Goal: Task Accomplishment & Management: Complete application form

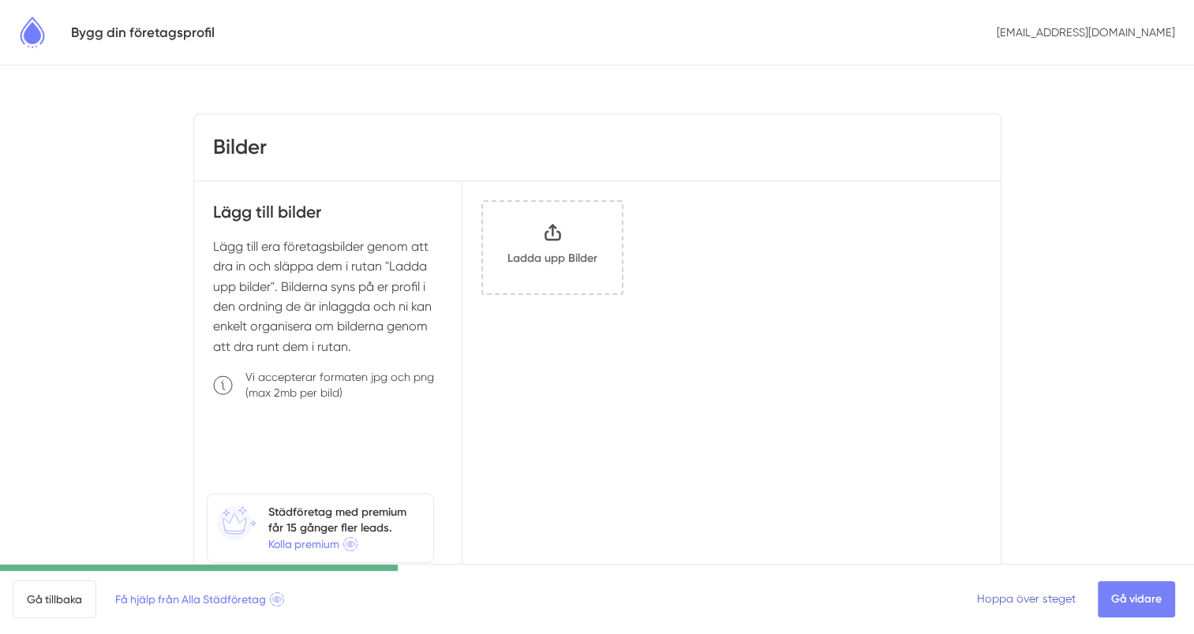
click at [1020, 597] on link "Hoppa över steget" at bounding box center [1026, 599] width 99 height 13
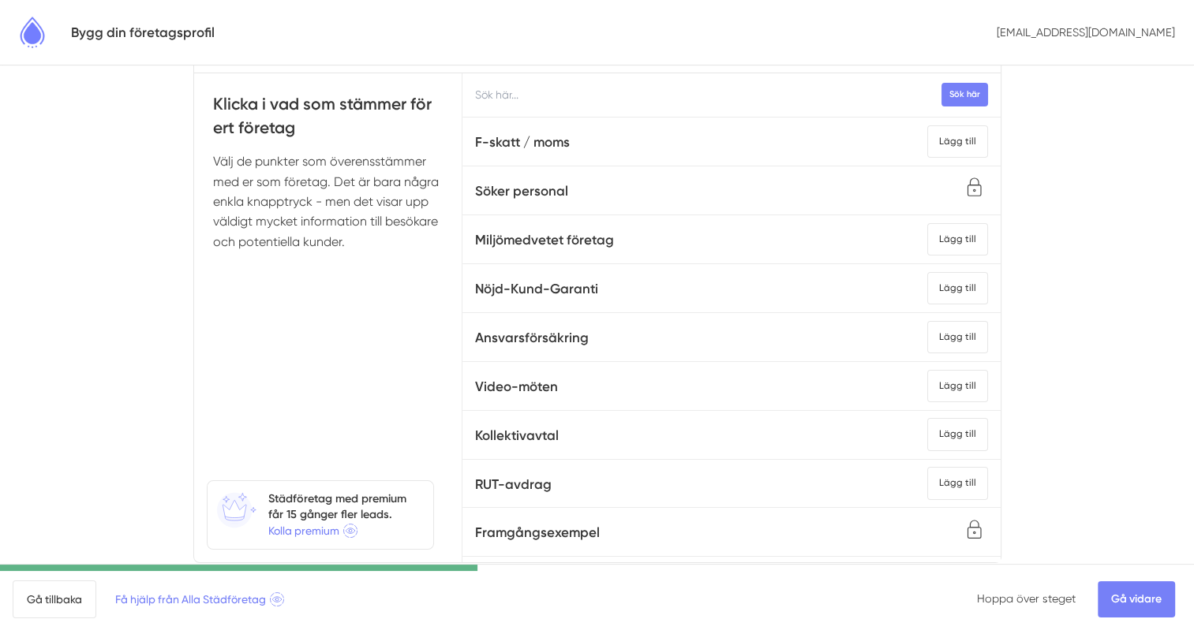
scroll to position [72, 0]
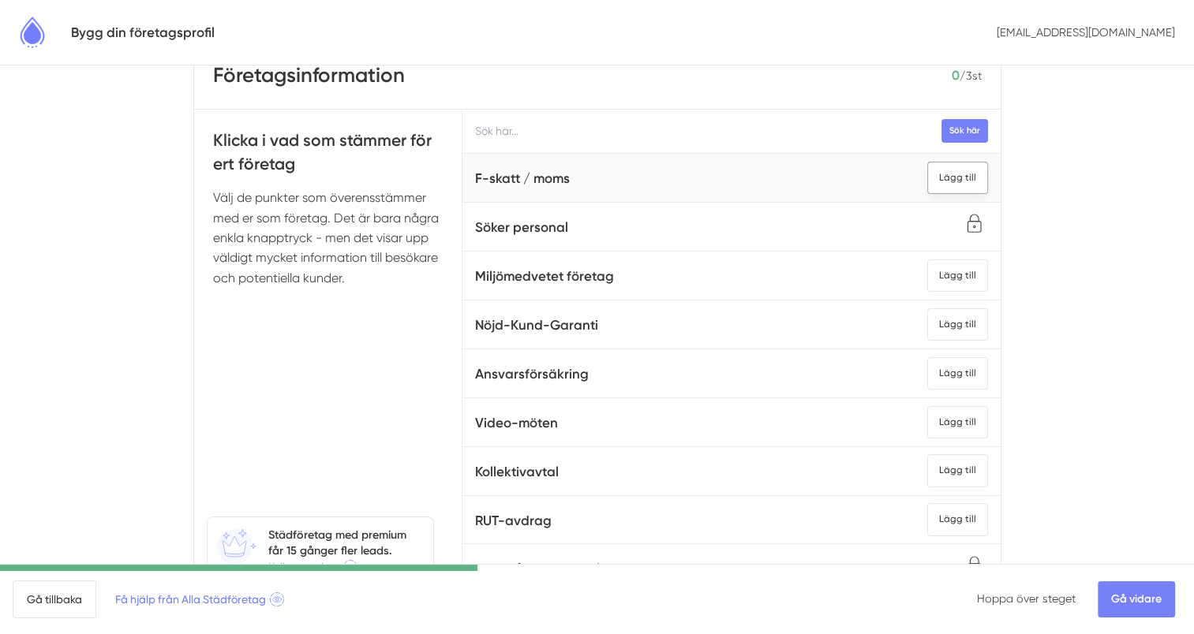
click at [934, 175] on div "Lägg till" at bounding box center [957, 178] width 61 height 32
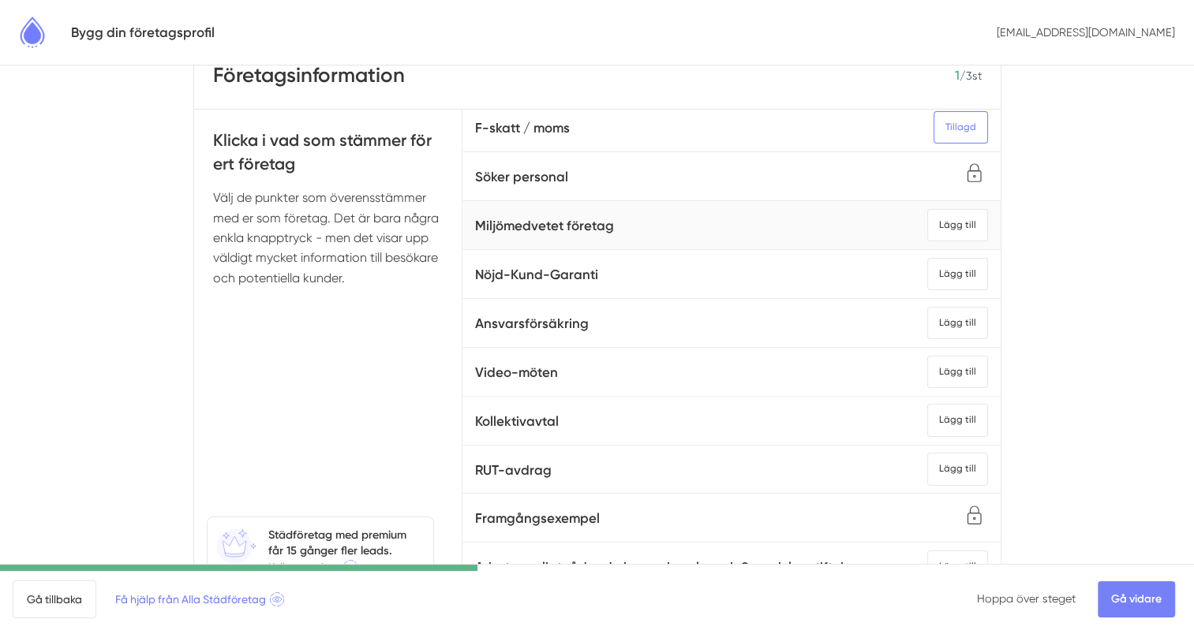
scroll to position [79, 0]
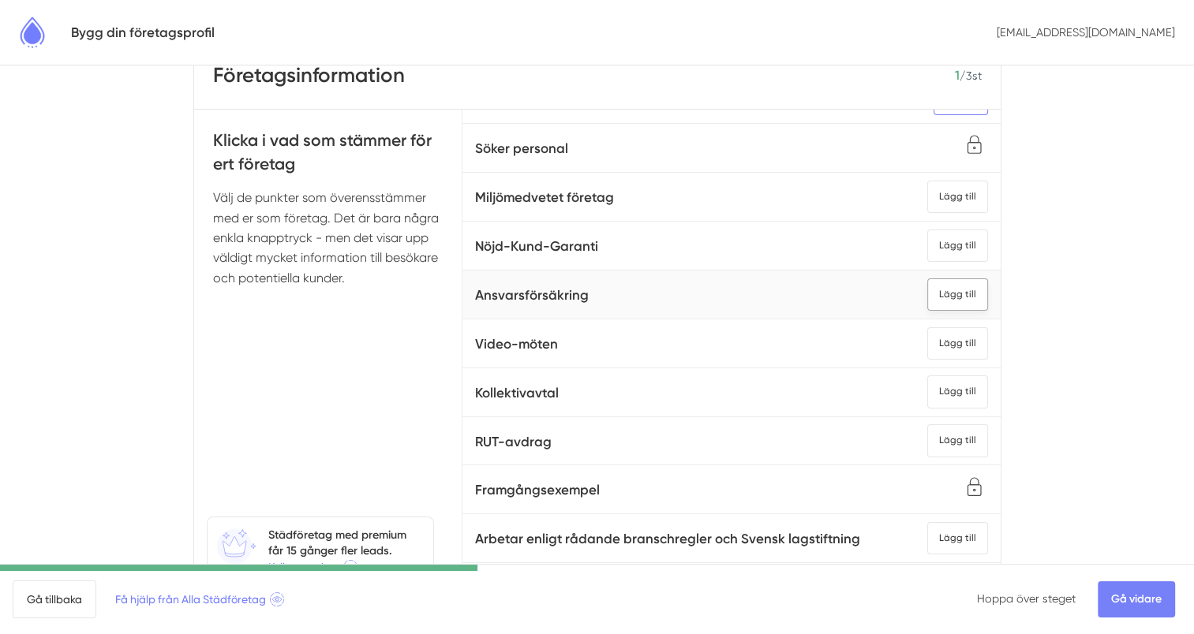
click at [930, 290] on div "Lägg till" at bounding box center [957, 295] width 61 height 32
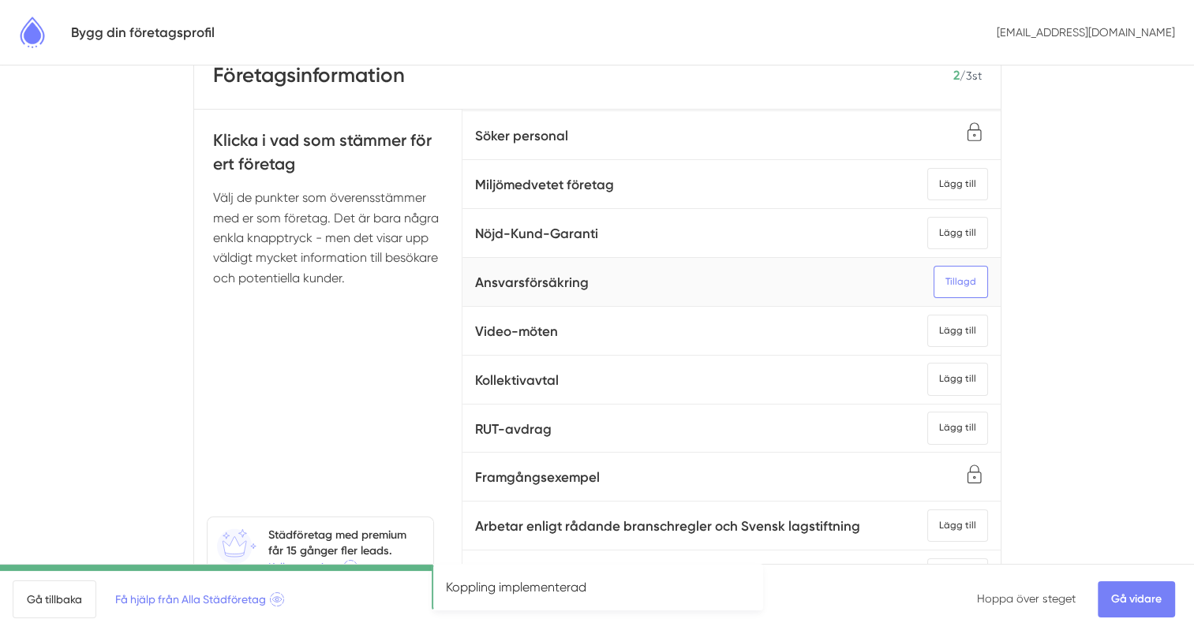
scroll to position [151, 0]
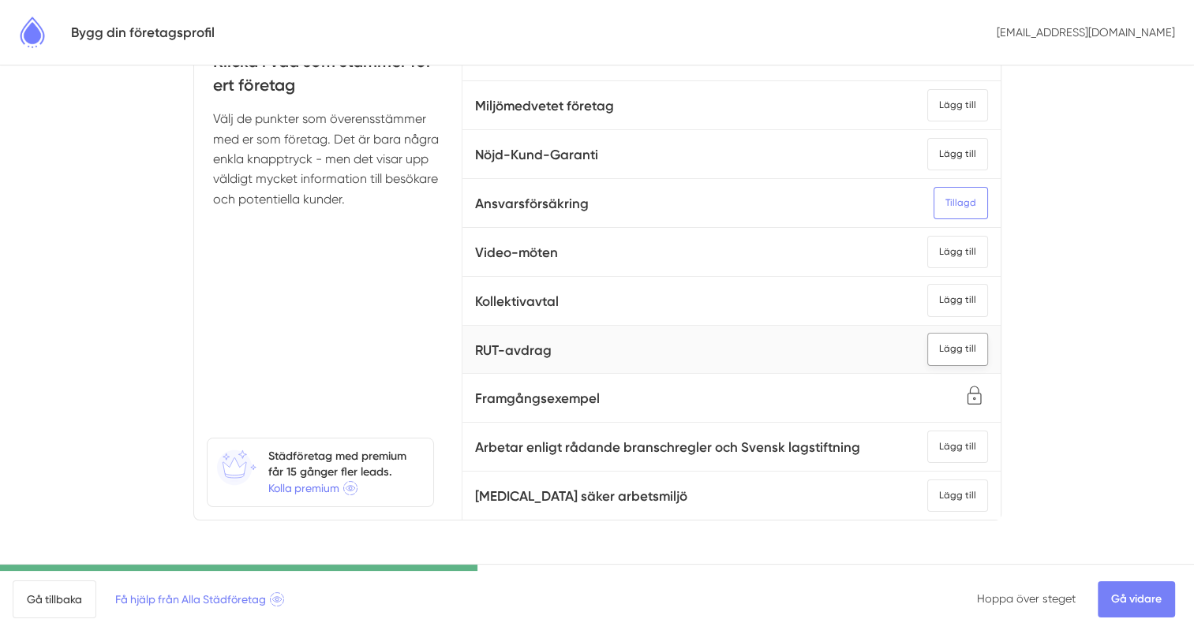
click at [930, 333] on div "Lägg till" at bounding box center [957, 349] width 61 height 32
click at [933, 431] on div "Lägg till" at bounding box center [957, 447] width 61 height 32
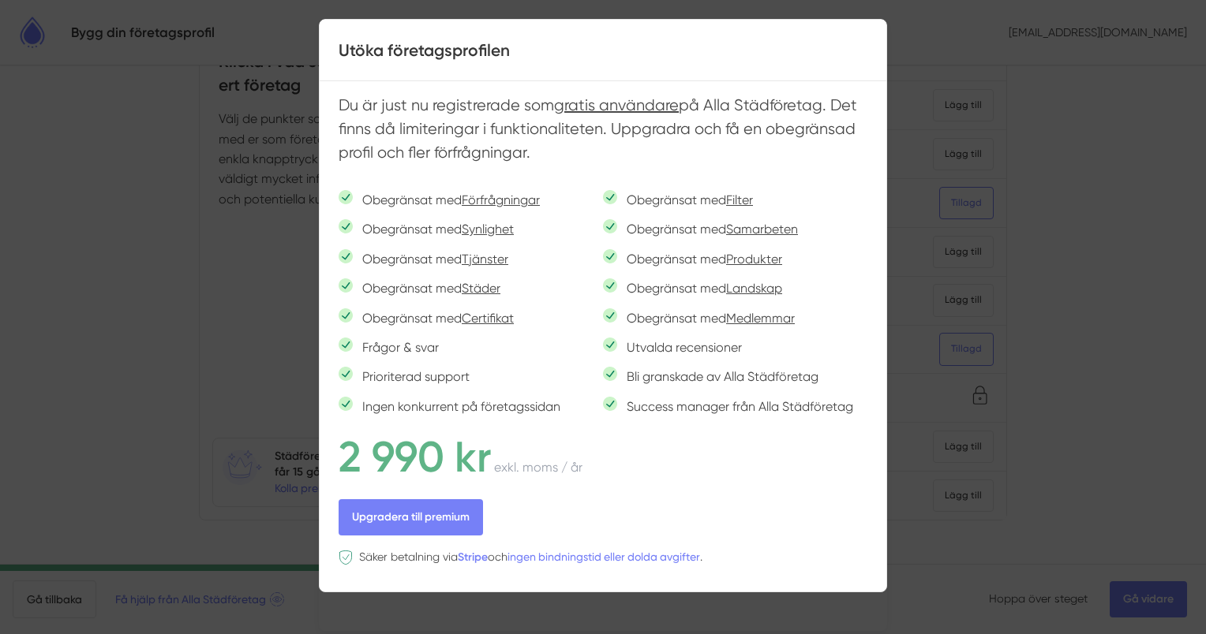
click at [176, 344] on div at bounding box center [603, 317] width 1206 height 634
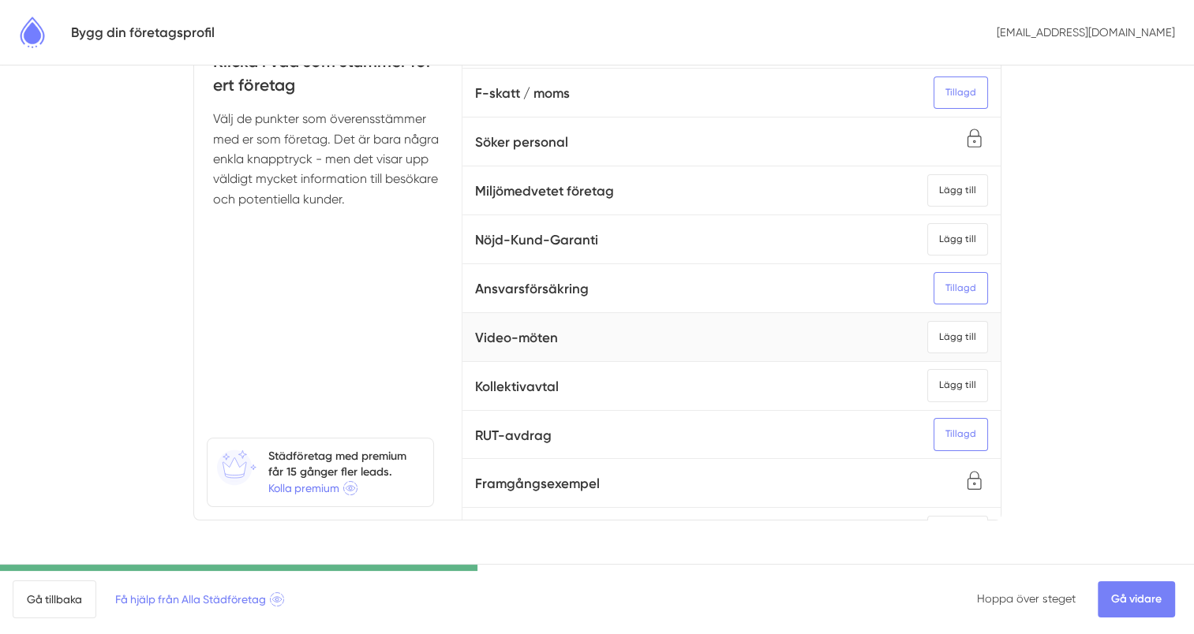
scroll to position [0, 0]
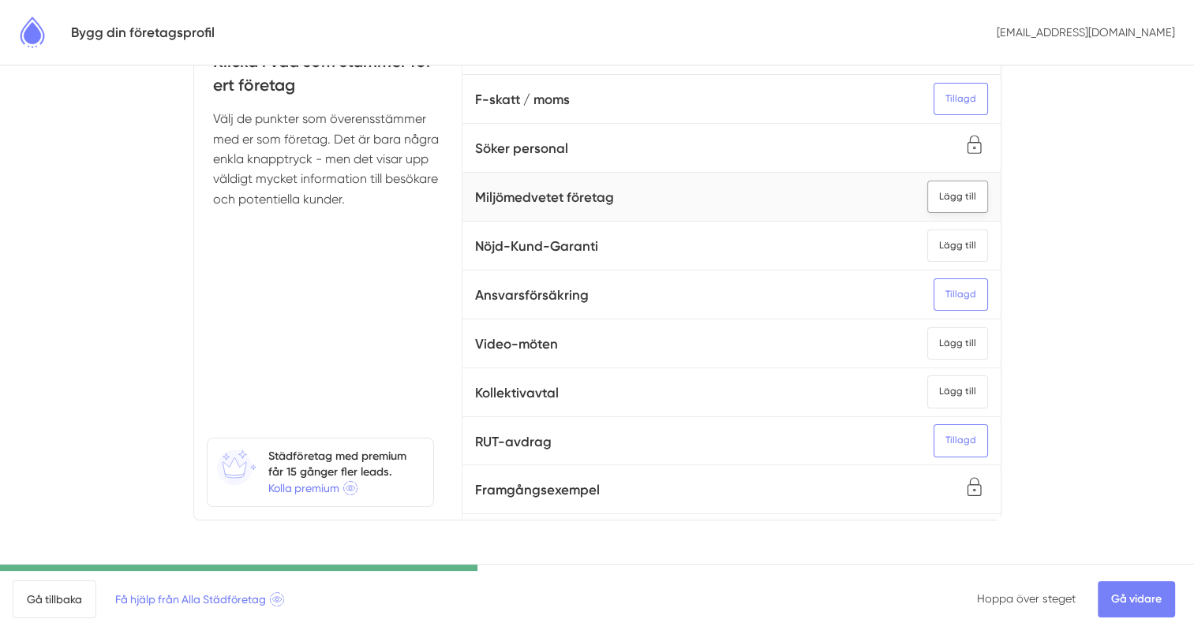
click at [942, 193] on div "Lägg till" at bounding box center [957, 197] width 61 height 32
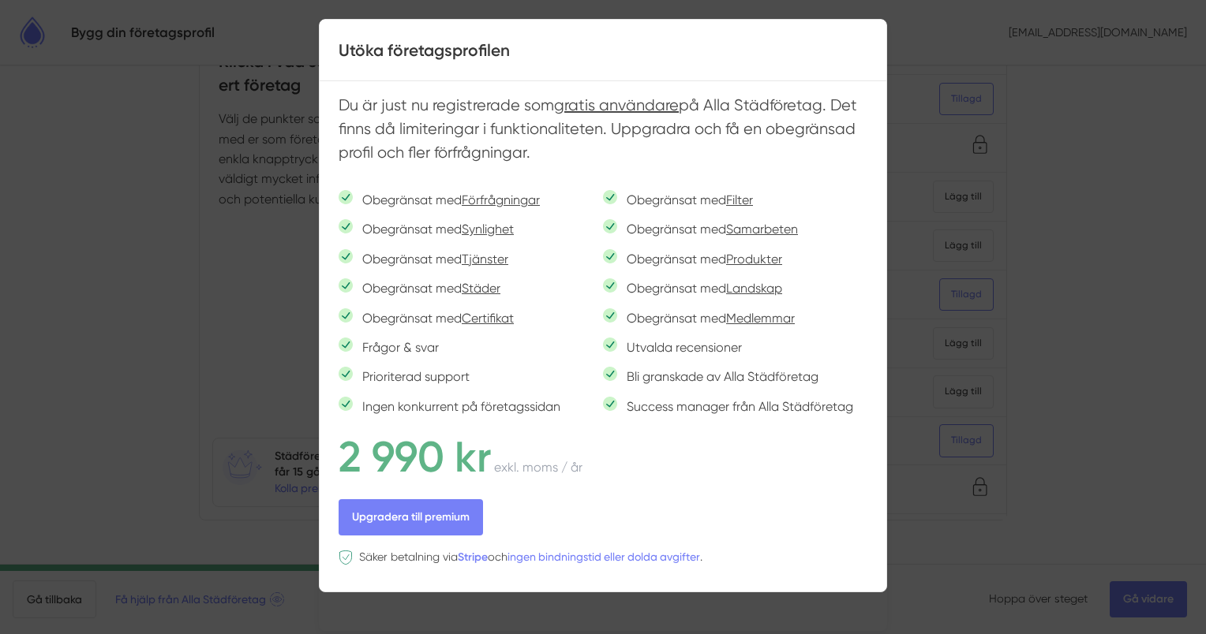
click at [170, 366] on div at bounding box center [603, 317] width 1206 height 634
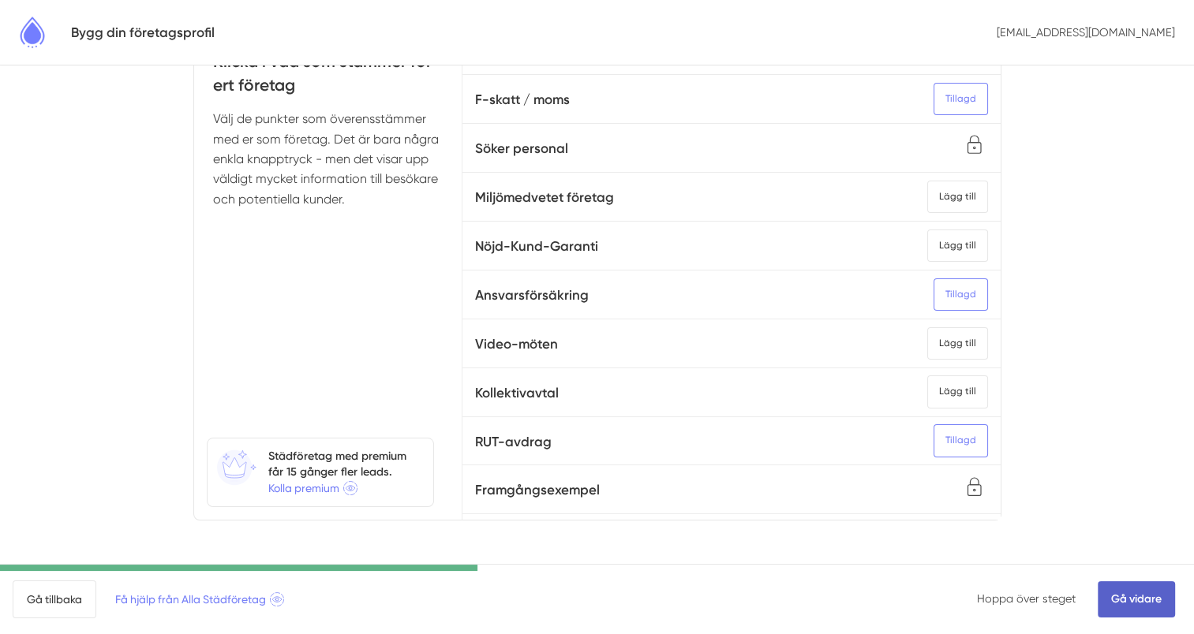
click at [1120, 600] on link "Gå vidare" at bounding box center [1136, 600] width 77 height 36
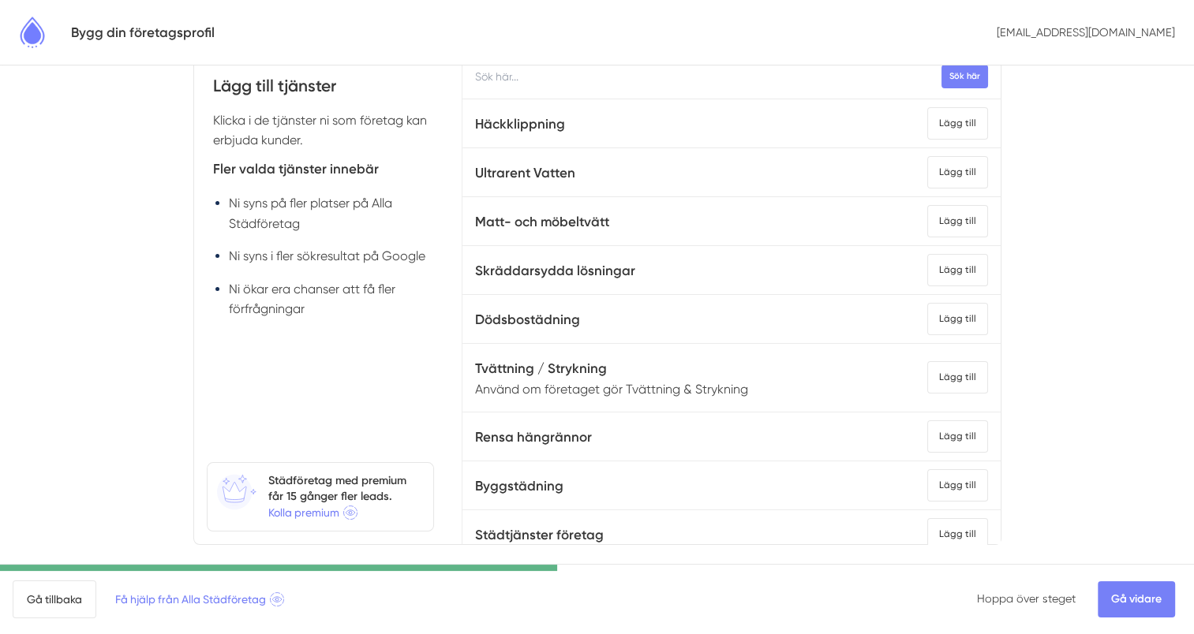
scroll to position [151, 0]
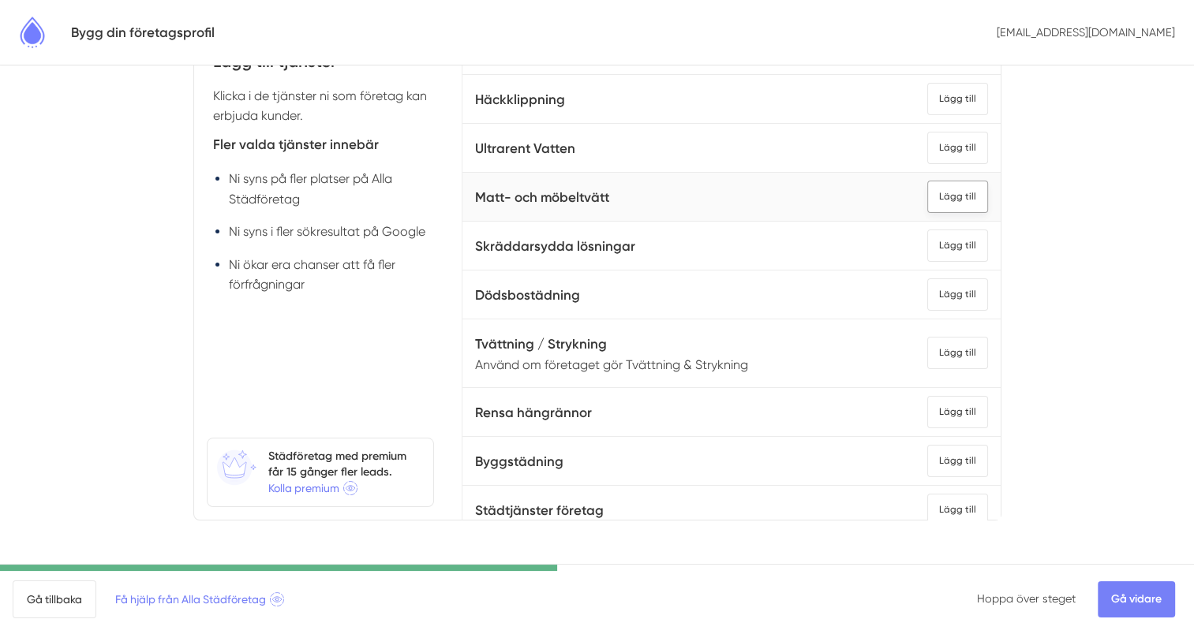
click at [934, 195] on div "Lägg till" at bounding box center [957, 197] width 61 height 32
click at [934, 243] on div "Lägg till" at bounding box center [957, 246] width 61 height 32
click at [933, 290] on div "Lägg till" at bounding box center [957, 295] width 61 height 32
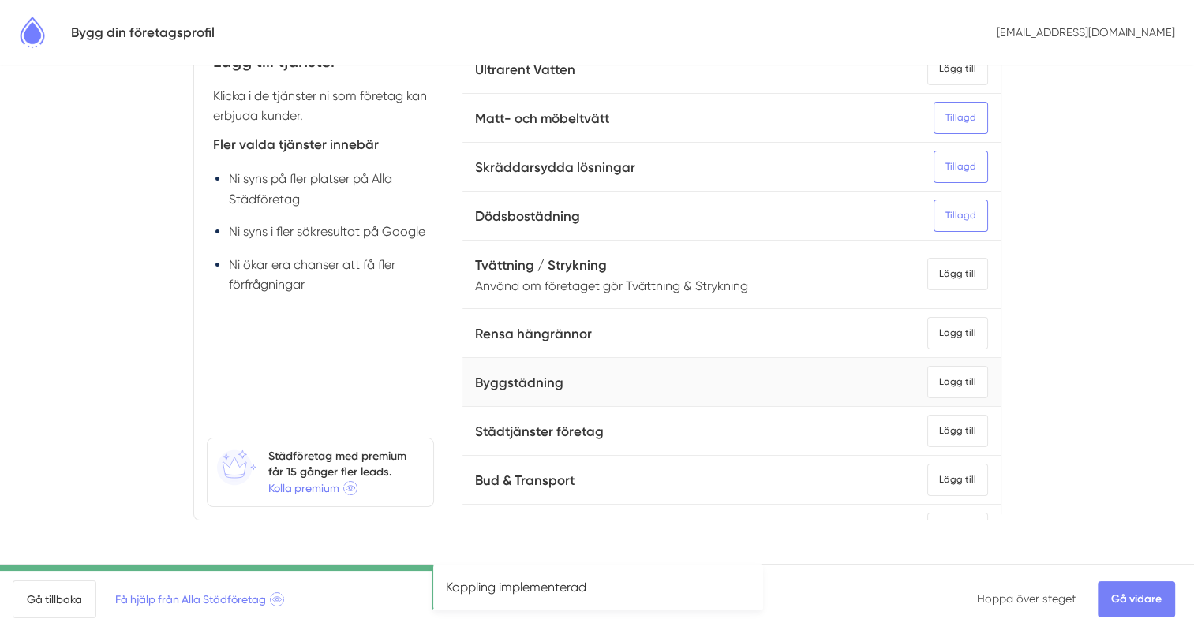
scroll to position [158, 0]
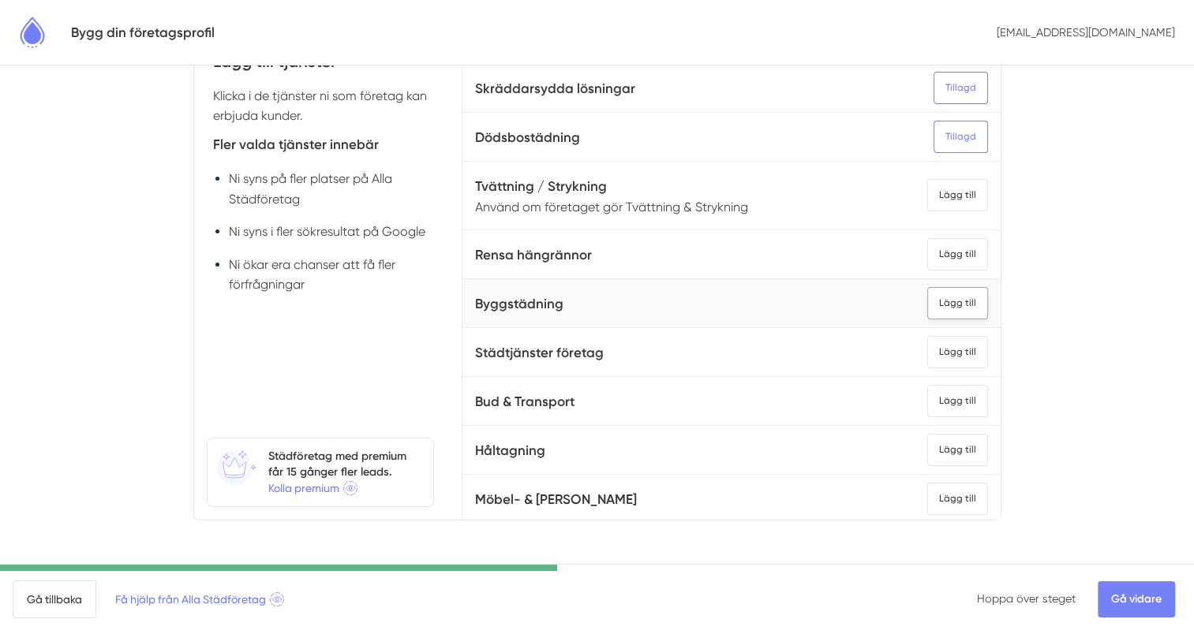
click at [929, 301] on div "Lägg till" at bounding box center [957, 303] width 61 height 32
click at [927, 350] on div "Lägg till" at bounding box center [957, 352] width 61 height 32
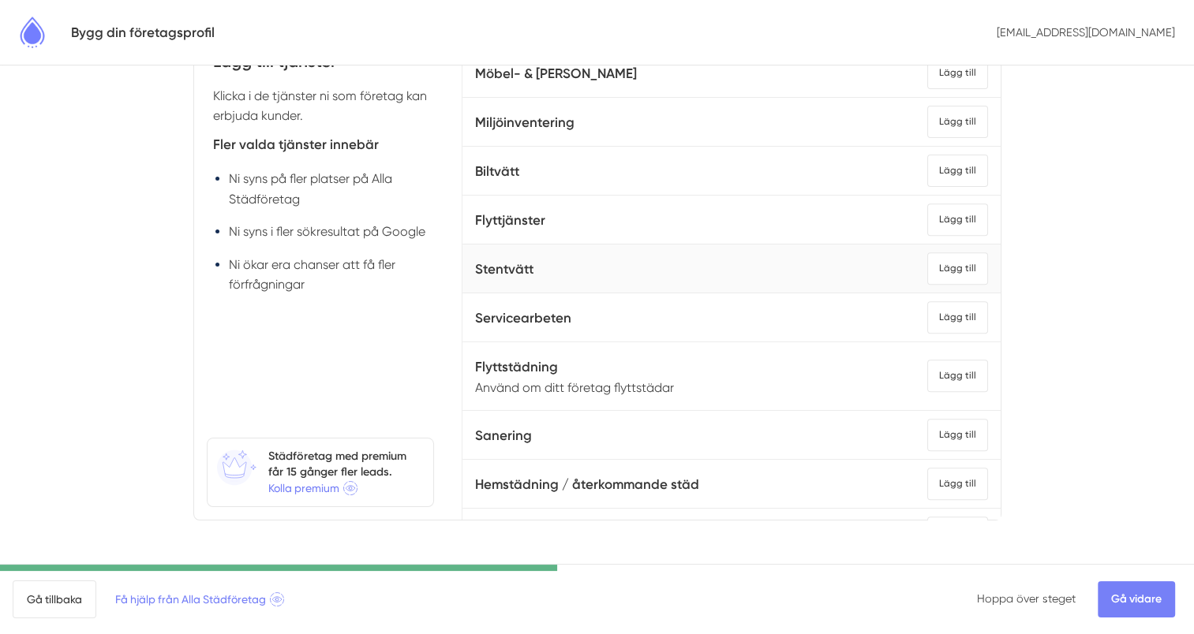
scroll to position [631, 0]
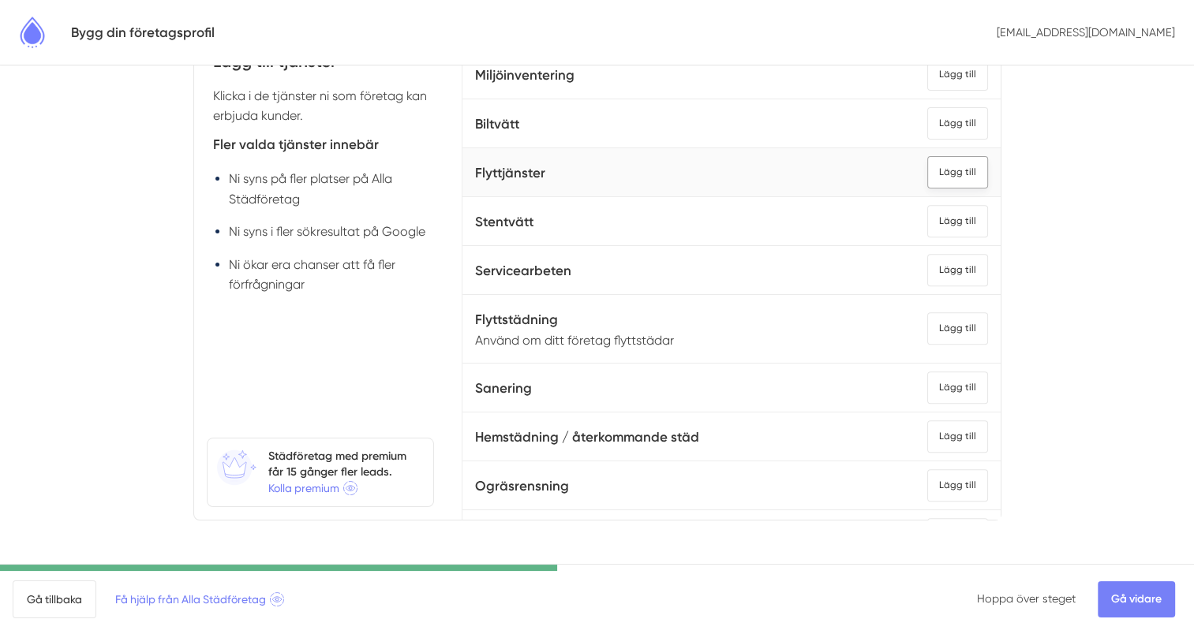
click at [934, 170] on div "Lägg till" at bounding box center [957, 172] width 61 height 32
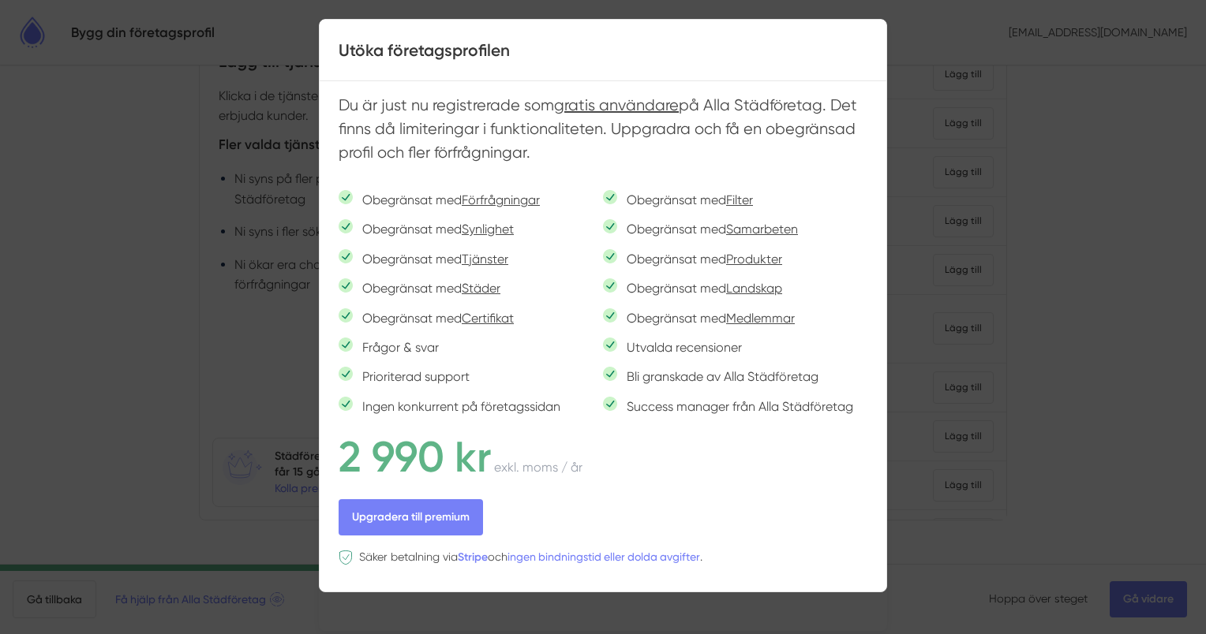
click at [945, 133] on div at bounding box center [603, 317] width 1206 height 634
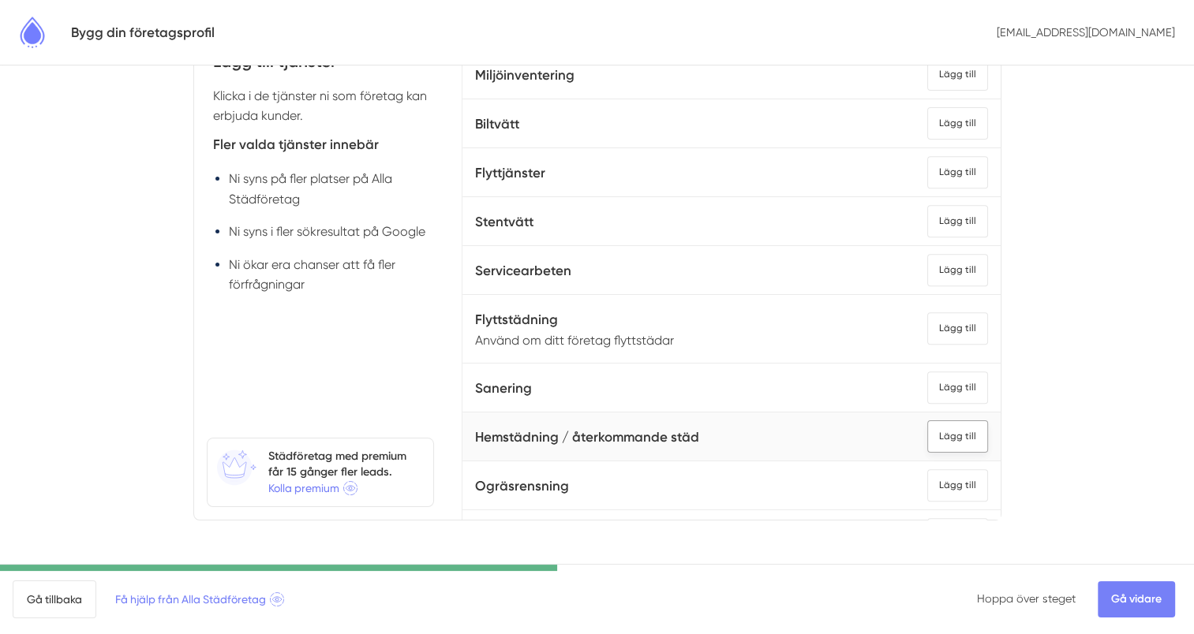
click at [932, 432] on div "Lägg till" at bounding box center [957, 437] width 61 height 32
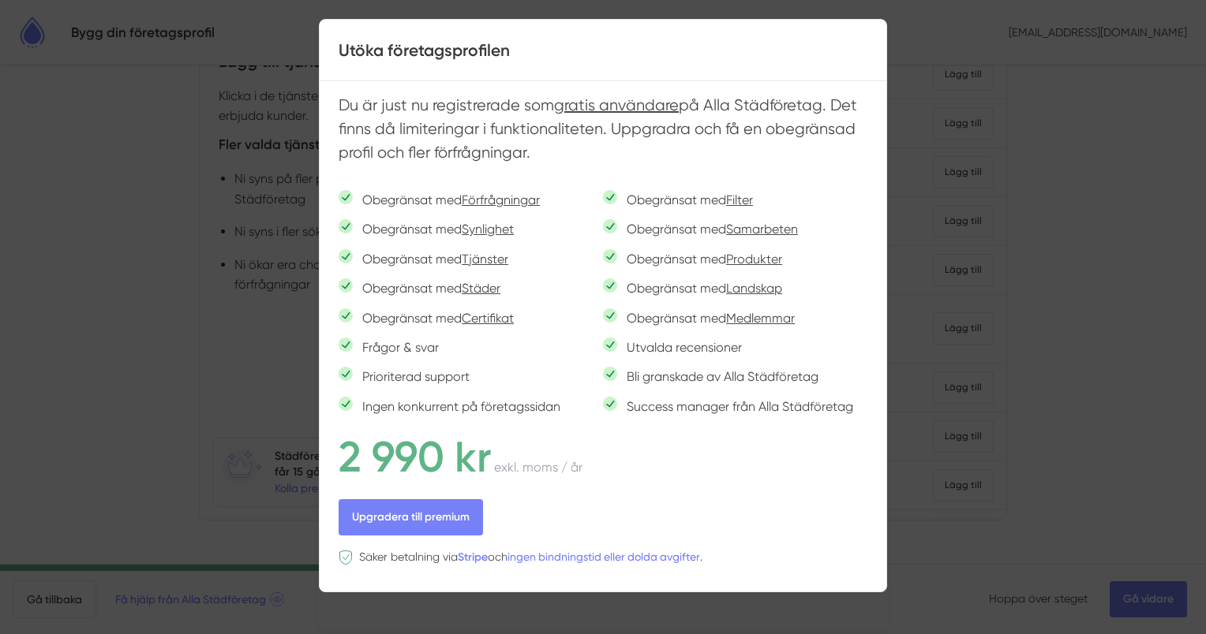
click at [1070, 189] on div at bounding box center [603, 317] width 1206 height 634
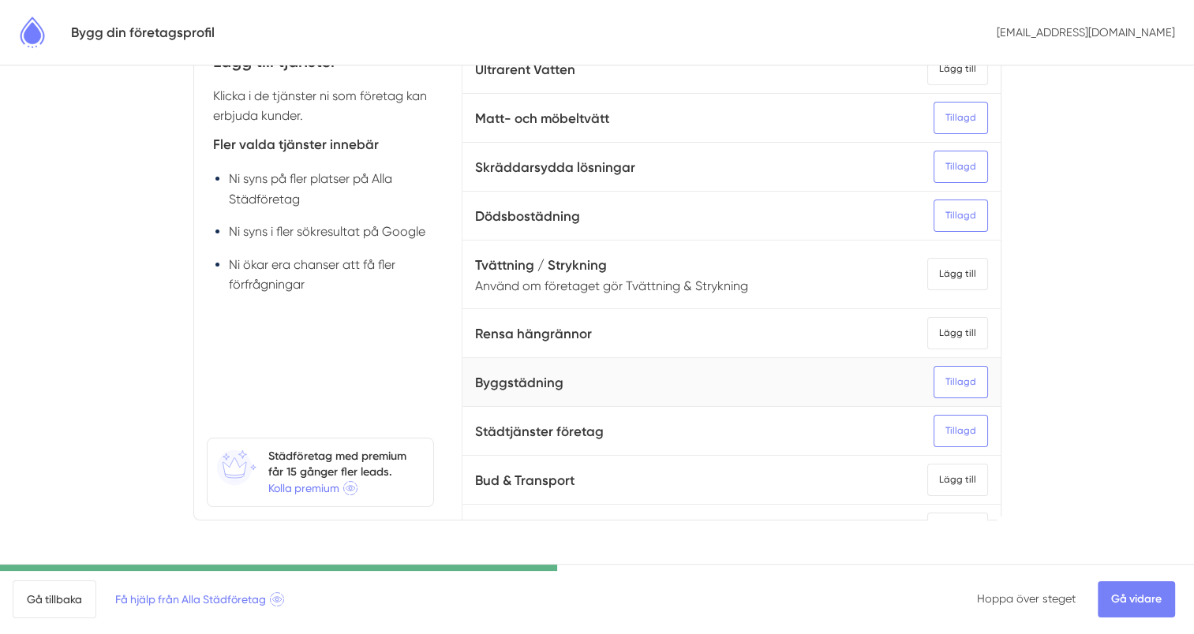
scroll to position [0, 0]
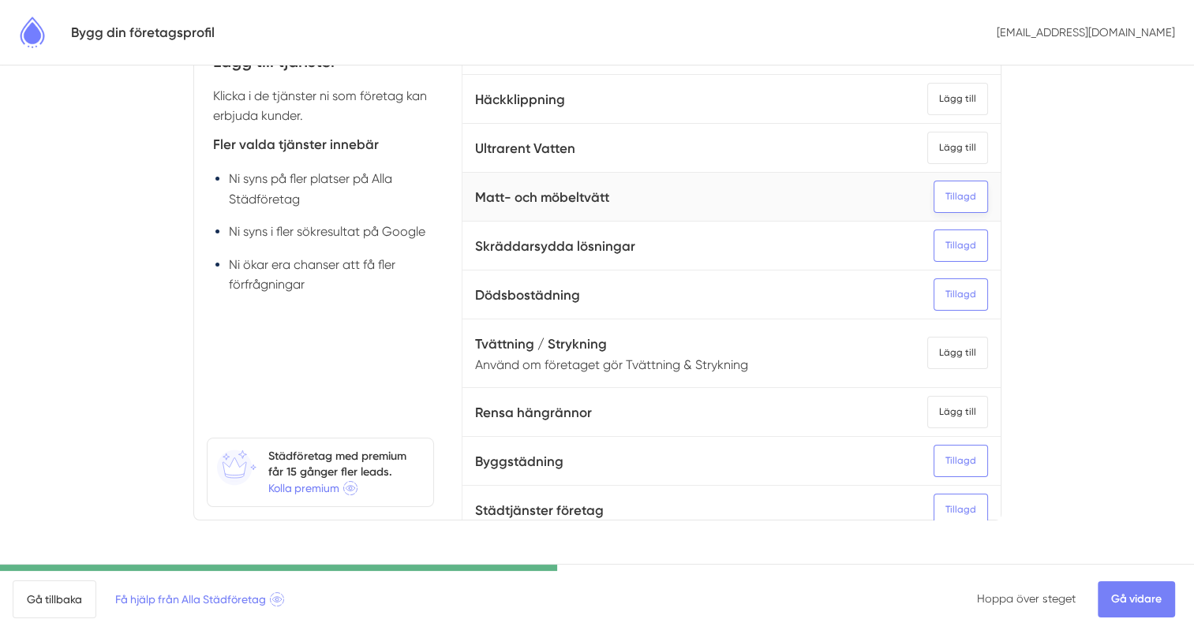
click at [937, 192] on div "Tillagd" at bounding box center [960, 197] width 54 height 32
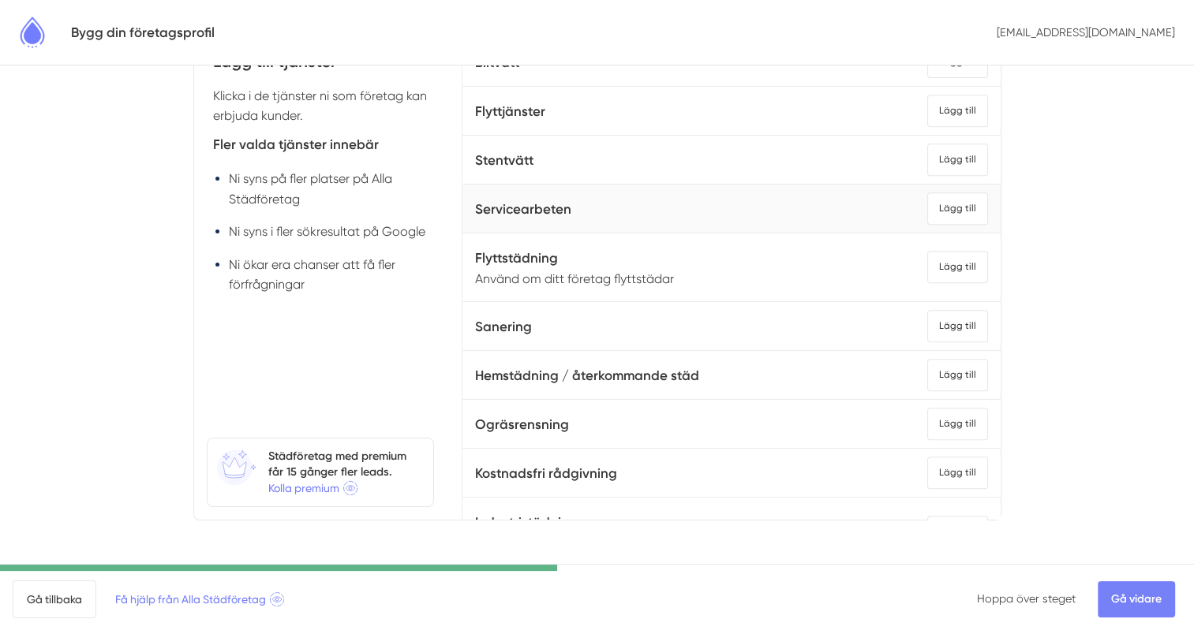
scroll to position [710, 0]
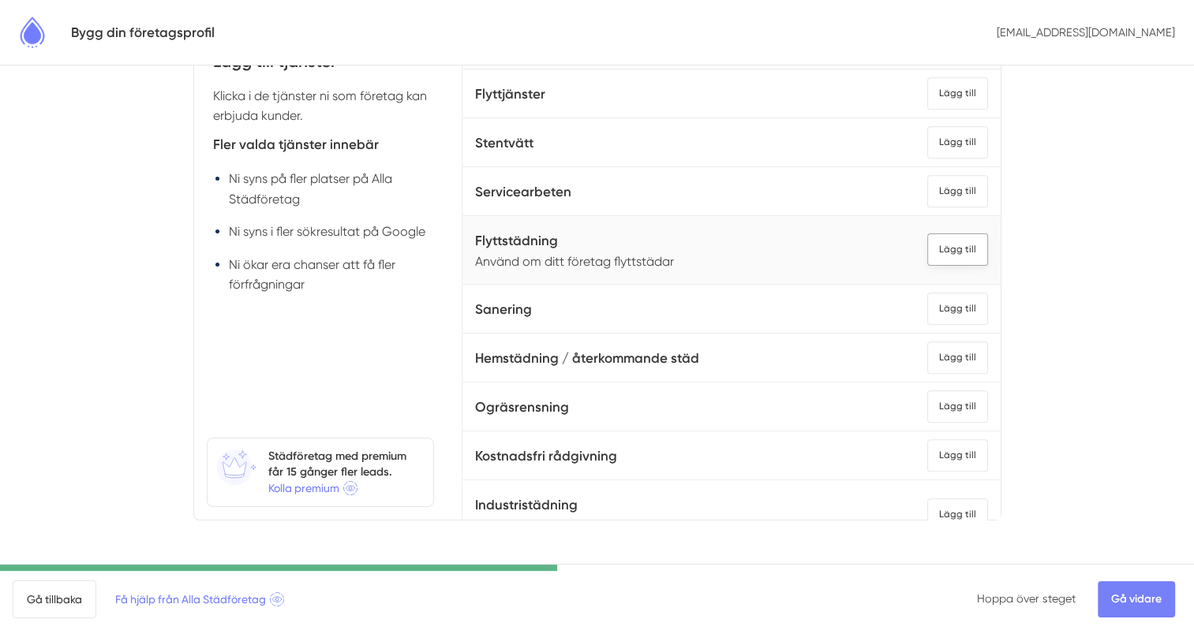
click at [927, 245] on div "Lägg till" at bounding box center [957, 250] width 61 height 32
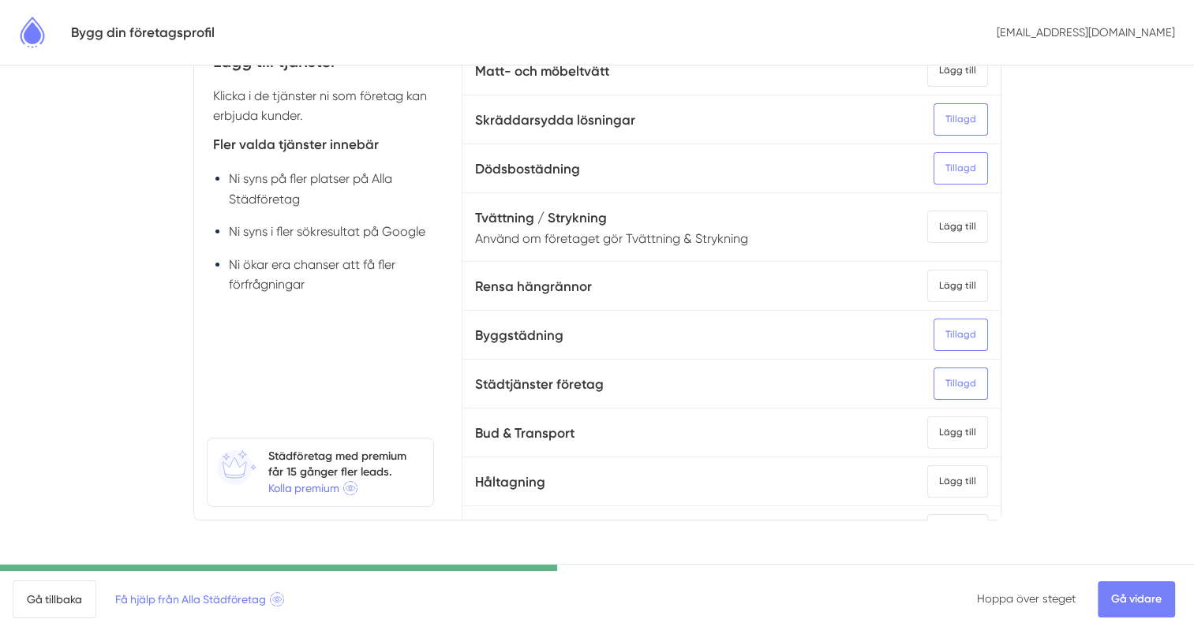
scroll to position [79, 0]
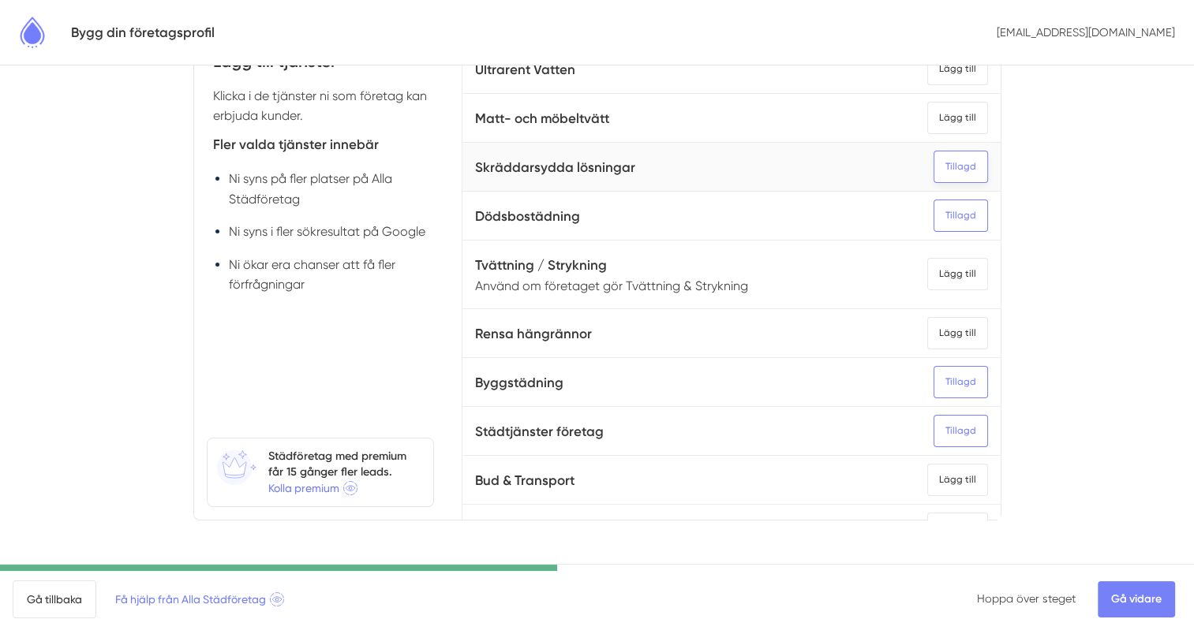
click at [933, 166] on div "Tillagd" at bounding box center [960, 167] width 54 height 32
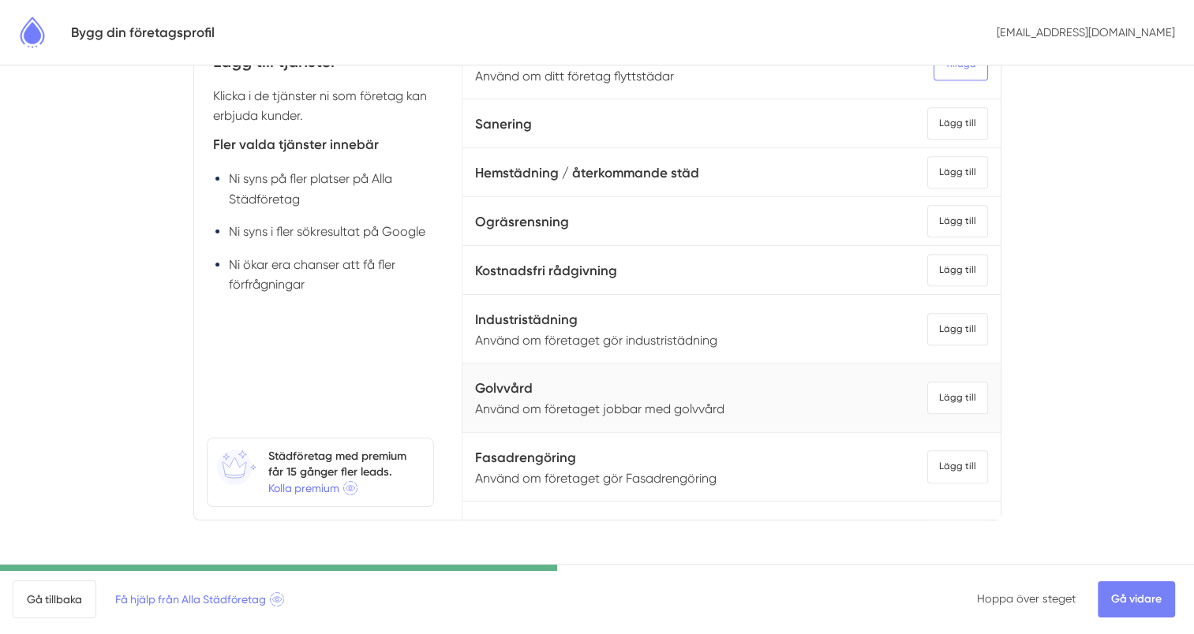
scroll to position [868, 0]
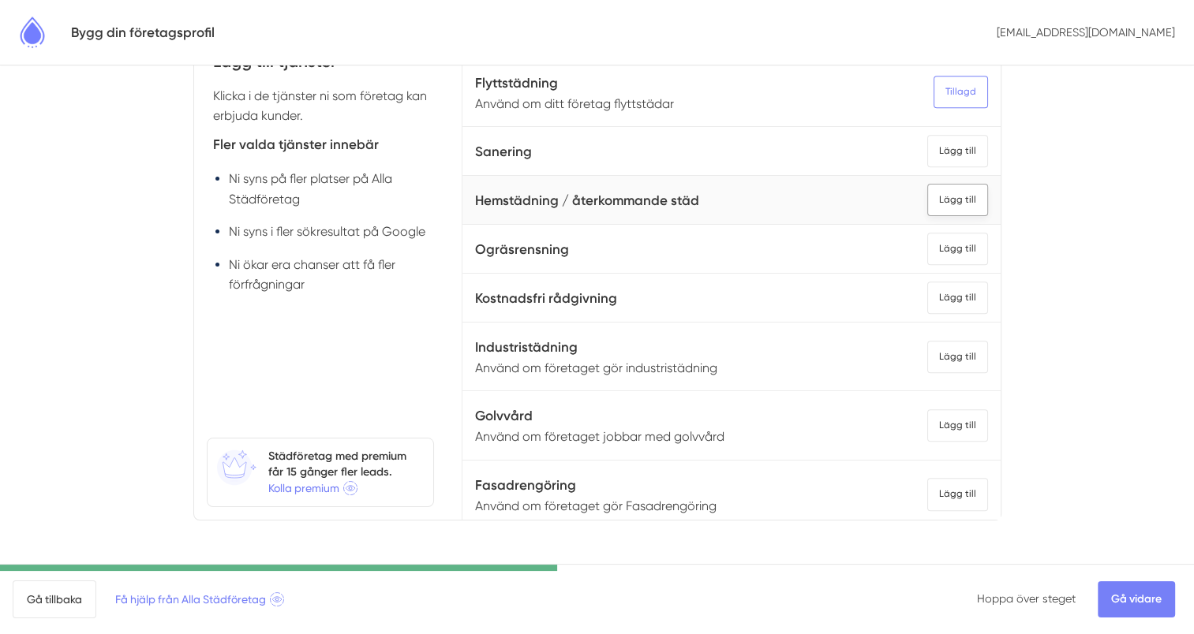
click at [927, 194] on div "Lägg till" at bounding box center [957, 200] width 61 height 32
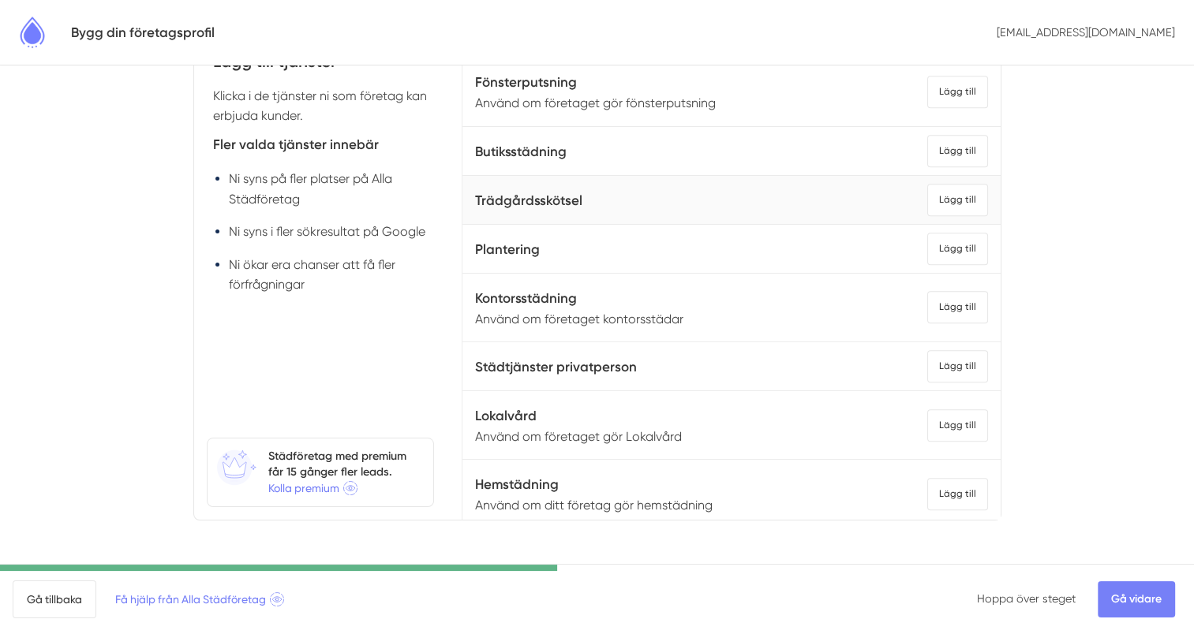
scroll to position [1768, 0]
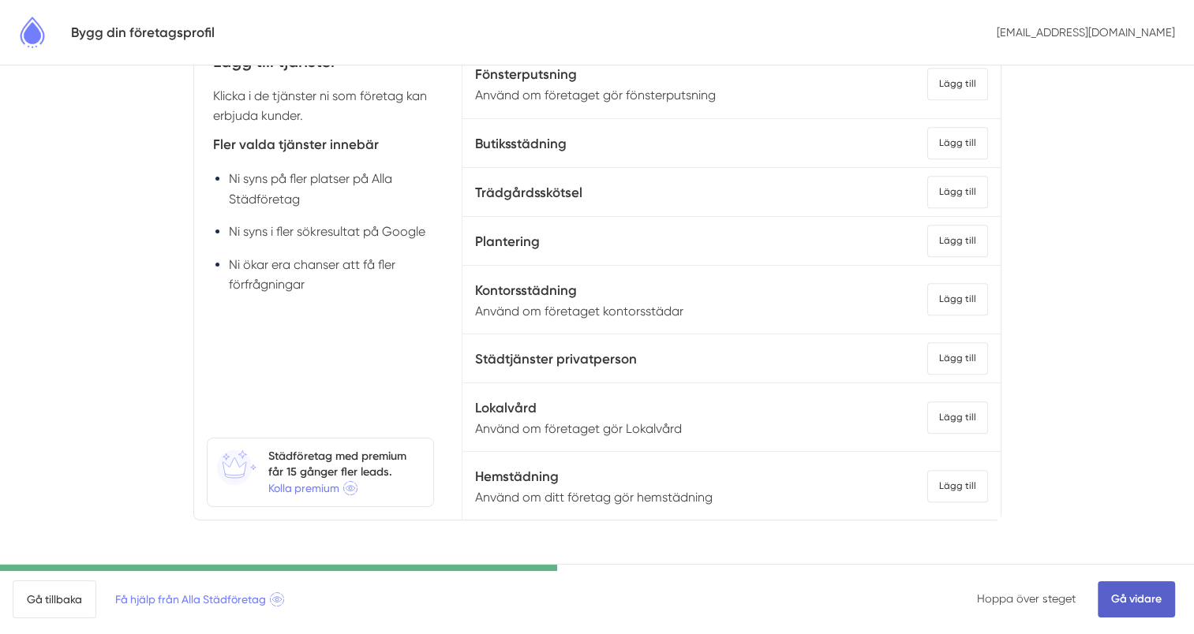
click at [1124, 597] on link "Gå vidare" at bounding box center [1136, 600] width 77 height 36
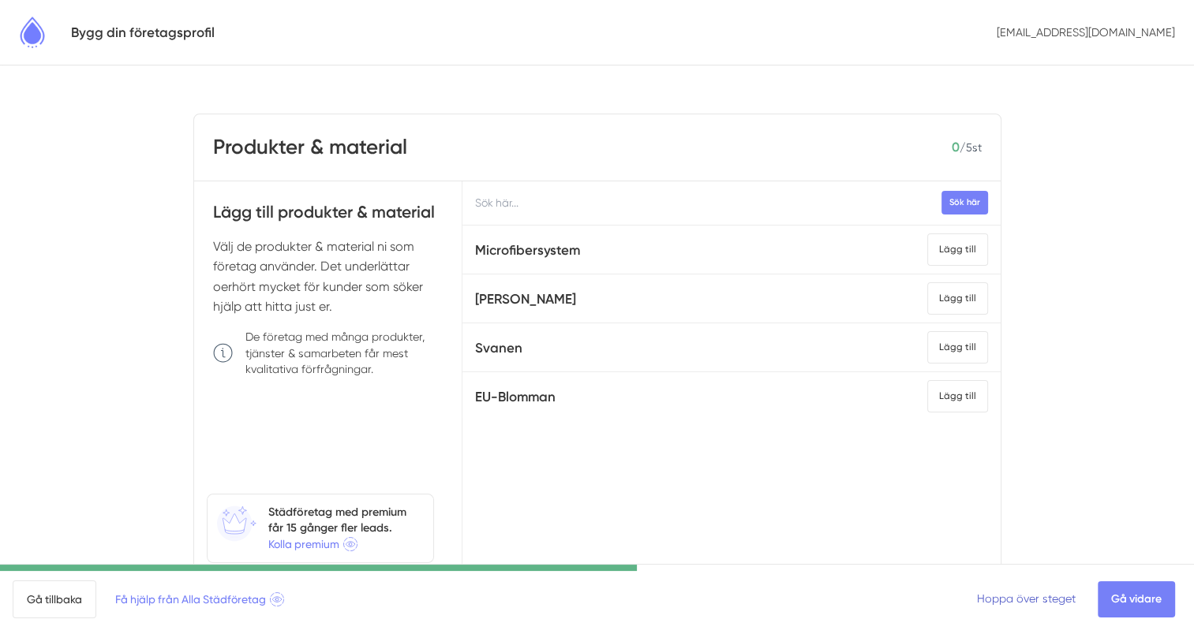
click at [1053, 597] on link "Hoppa över steget" at bounding box center [1026, 599] width 99 height 13
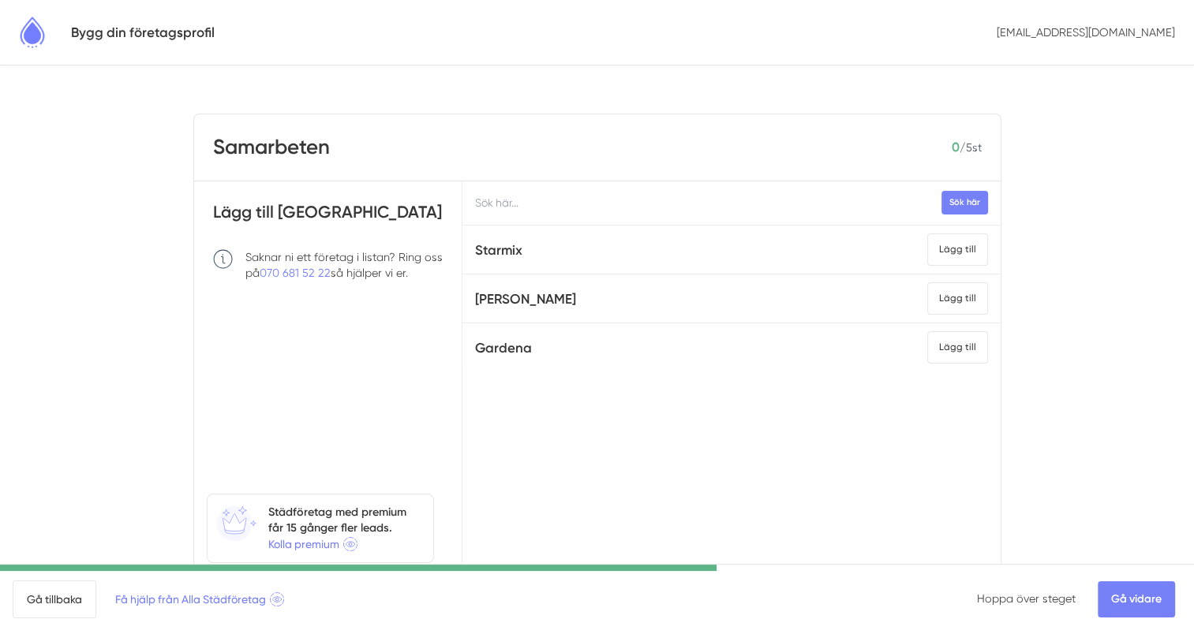
click at [1053, 597] on link "Hoppa över steget" at bounding box center [1026, 599] width 99 height 13
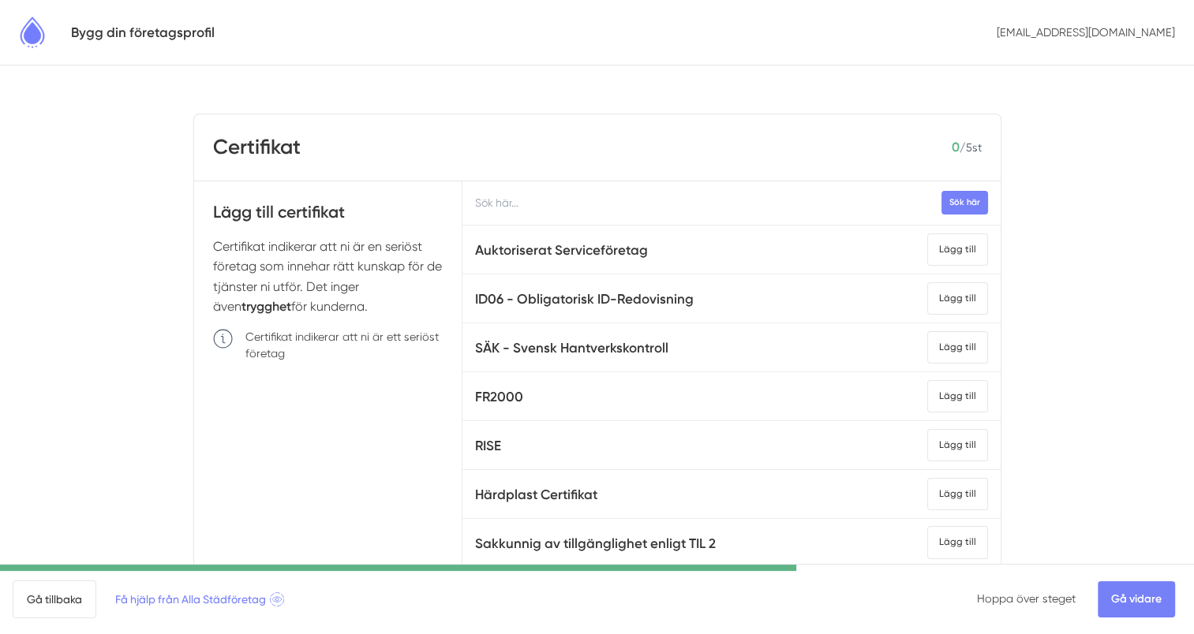
click at [1053, 597] on link "Hoppa över steget" at bounding box center [1026, 599] width 99 height 13
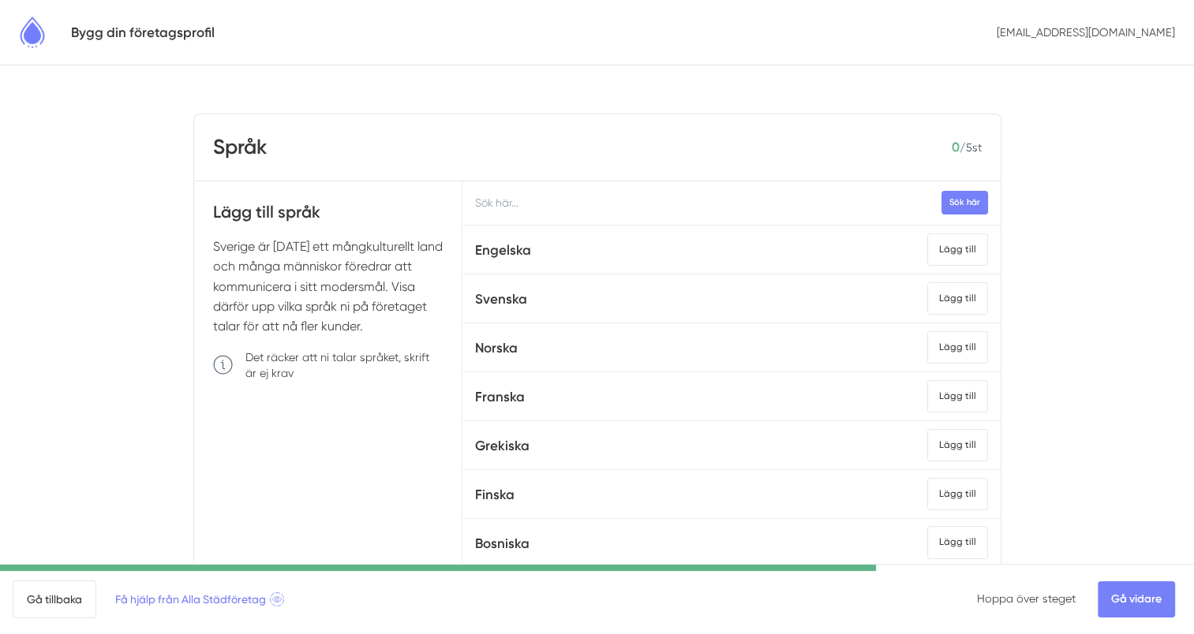
click at [1053, 597] on link "Hoppa över steget" at bounding box center [1026, 599] width 99 height 13
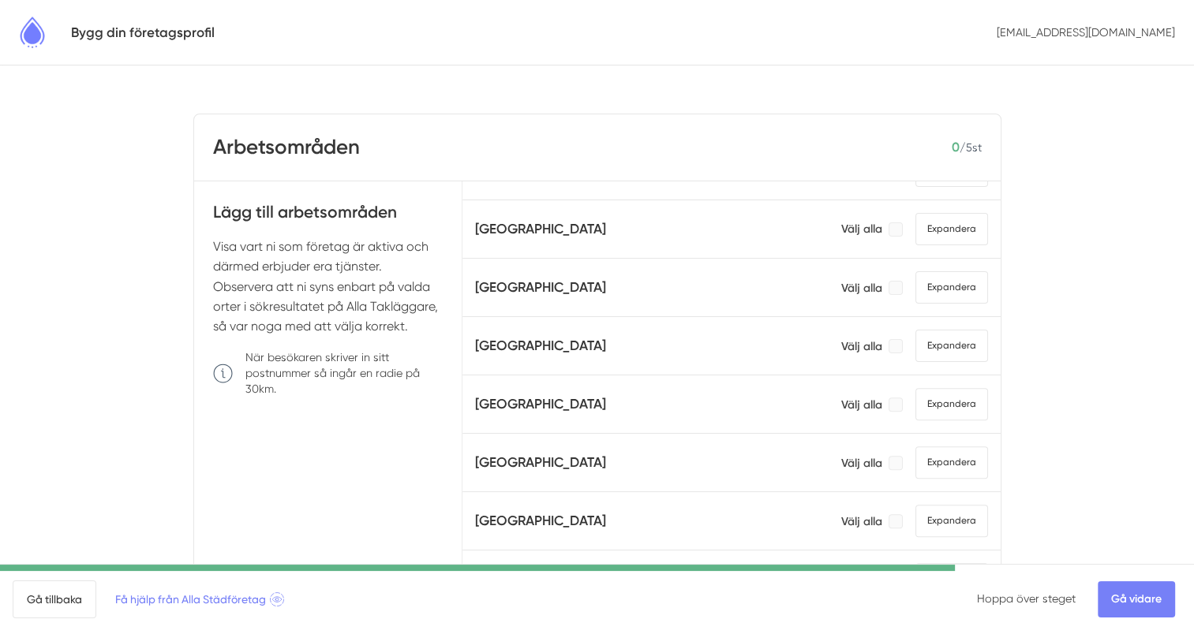
scroll to position [552, 0]
click at [915, 339] on span "Expandera" at bounding box center [951, 344] width 73 height 32
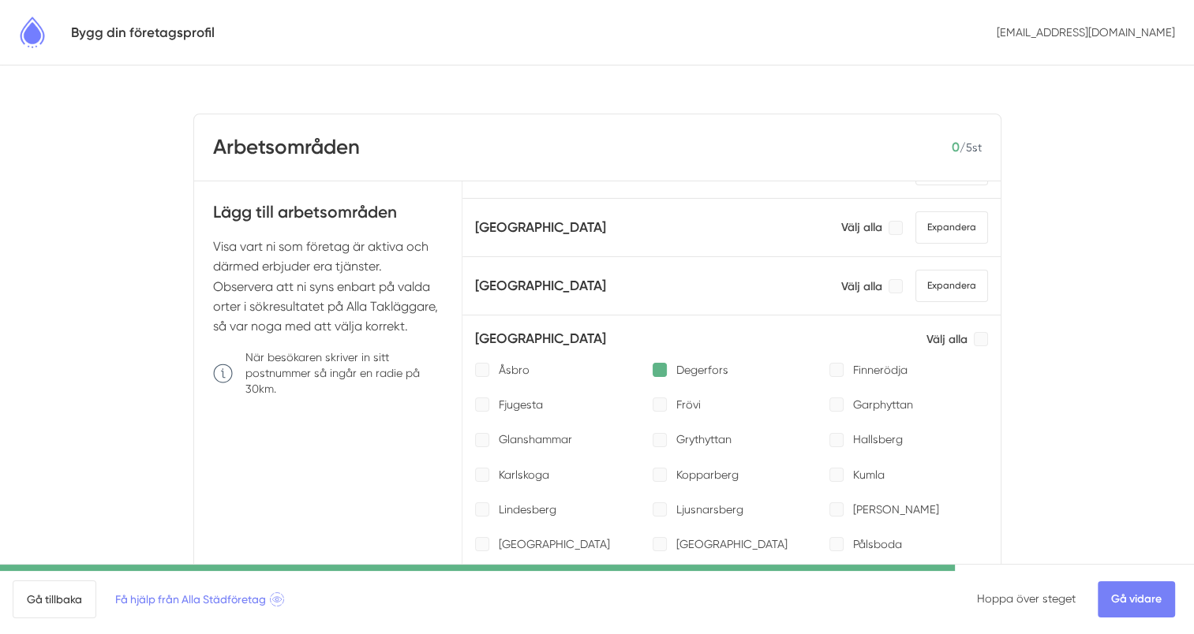
click at [653, 366] on div at bounding box center [660, 370] width 14 height 14
click at [653, 363] on div at bounding box center [660, 370] width 14 height 14
click at [930, 335] on p "Välj alla" at bounding box center [946, 339] width 41 height 16
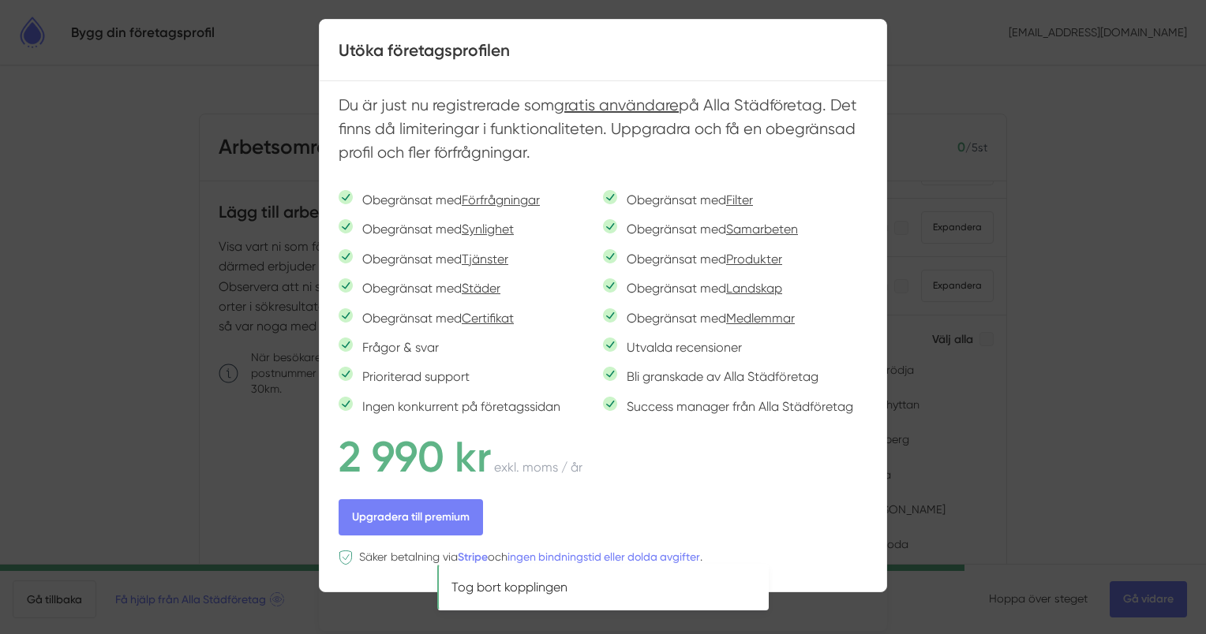
click at [1106, 322] on div at bounding box center [603, 317] width 1206 height 634
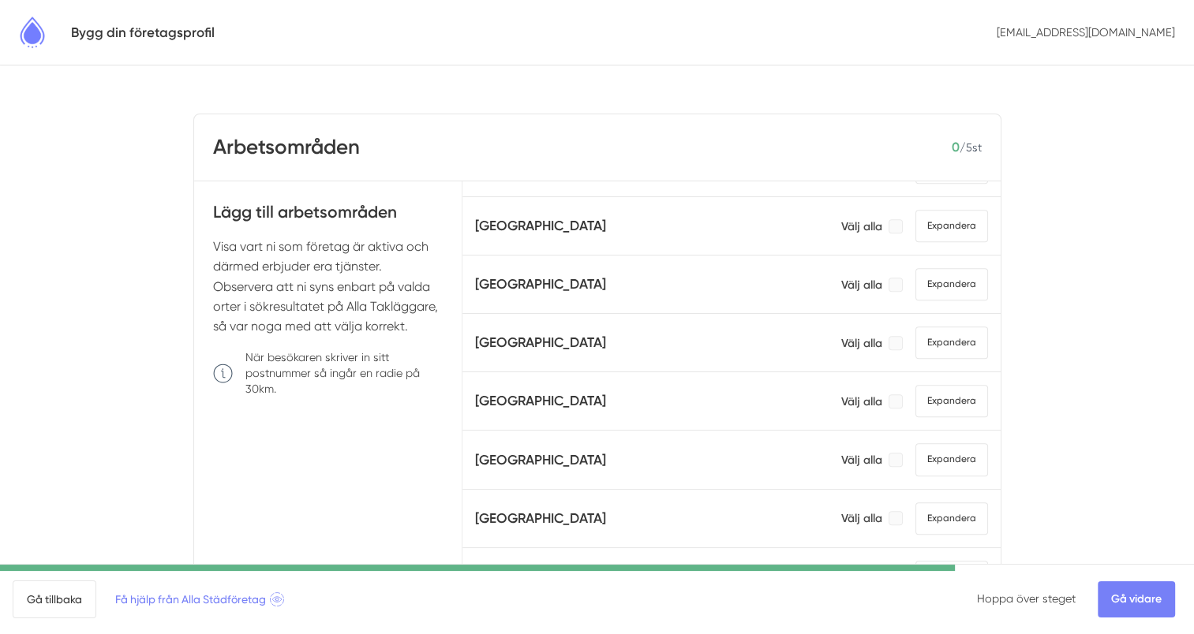
scroll to position [1150, 0]
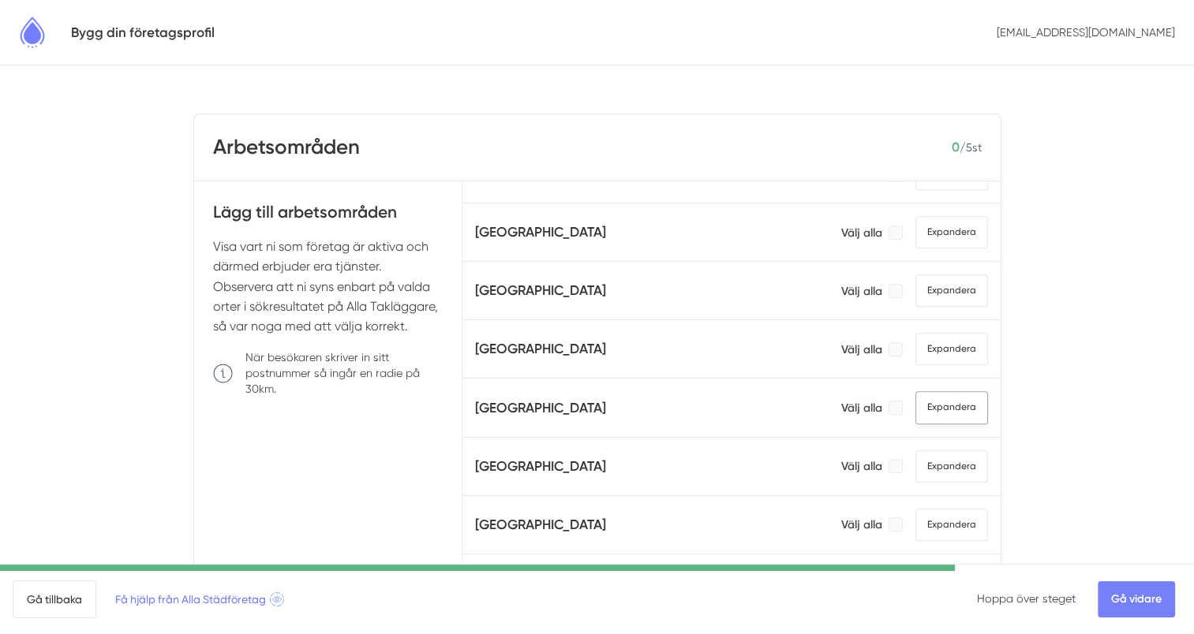
click at [926, 391] on span "Expandera" at bounding box center [951, 407] width 73 height 32
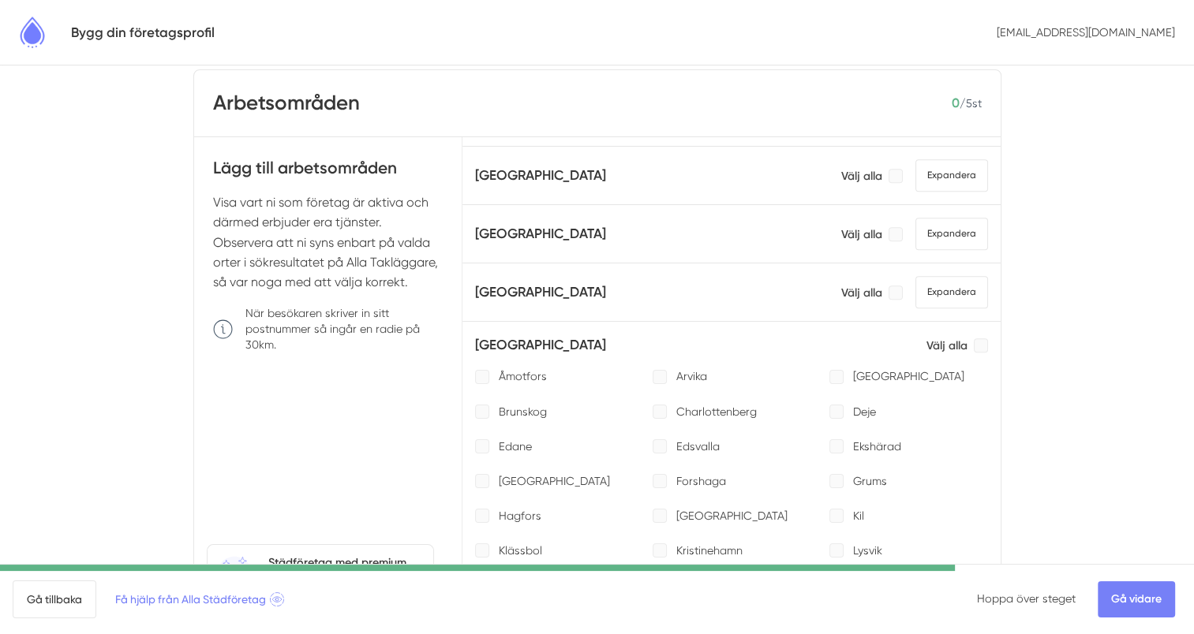
scroll to position [151, 0]
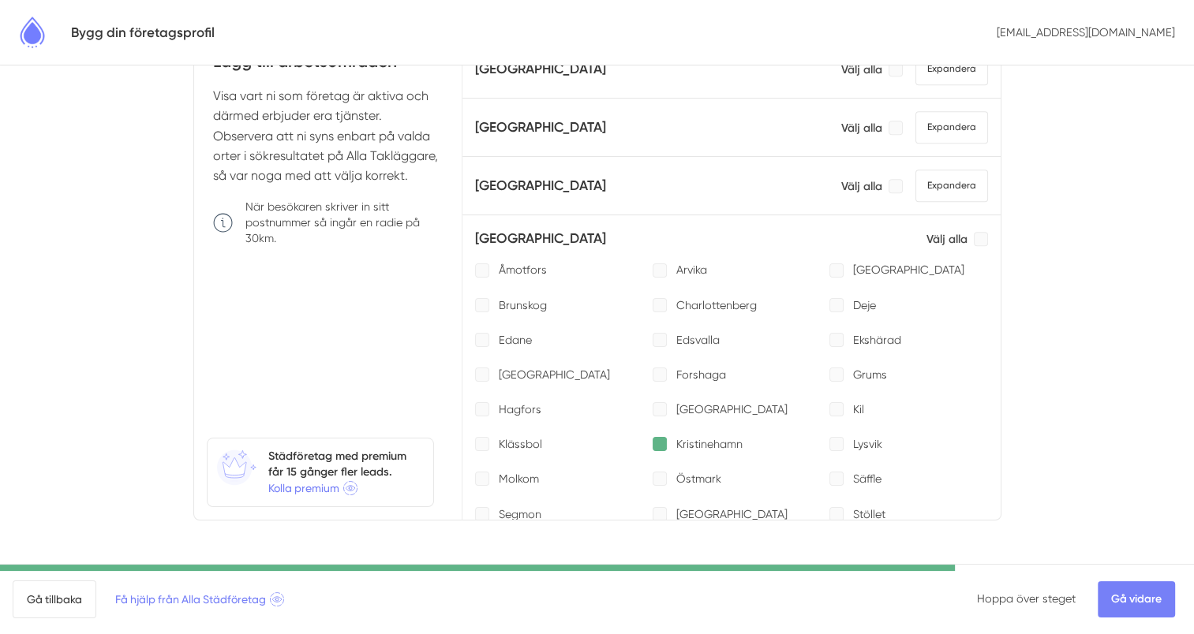
click at [653, 437] on div at bounding box center [660, 444] width 14 height 14
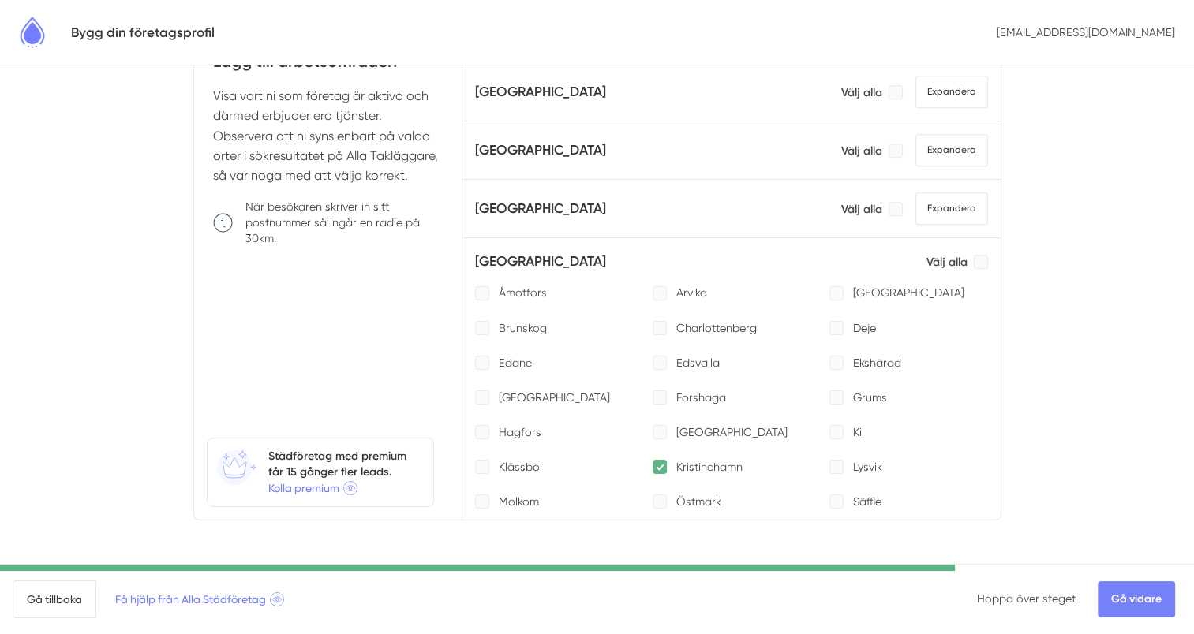
scroll to position [1150, 0]
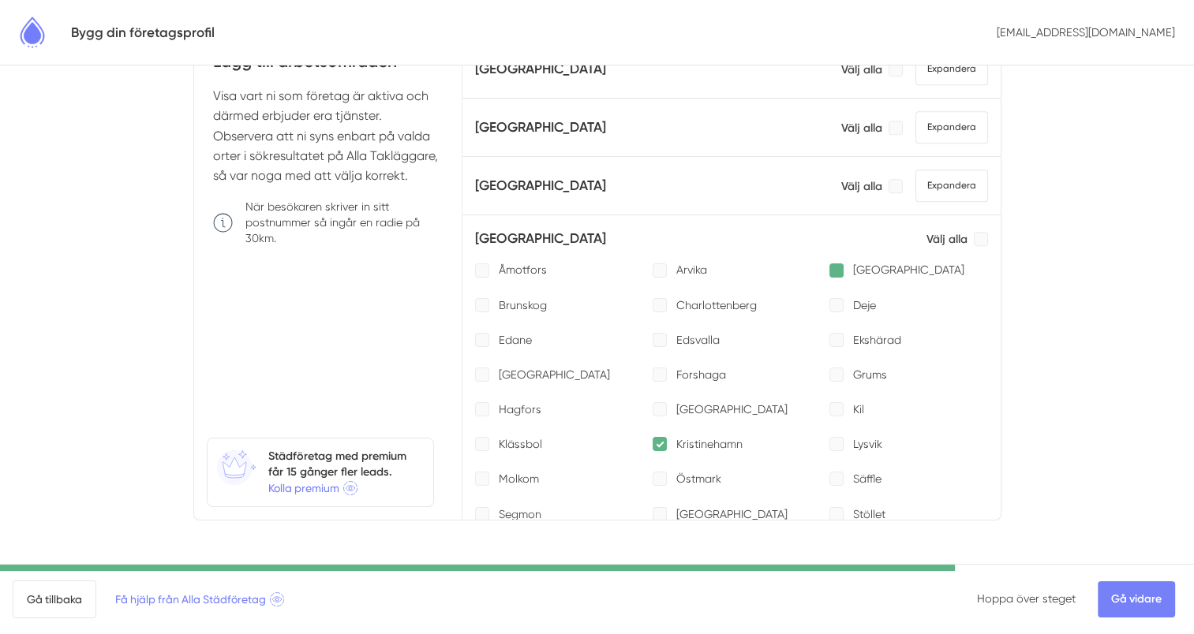
click at [829, 264] on div at bounding box center [836, 271] width 14 height 14
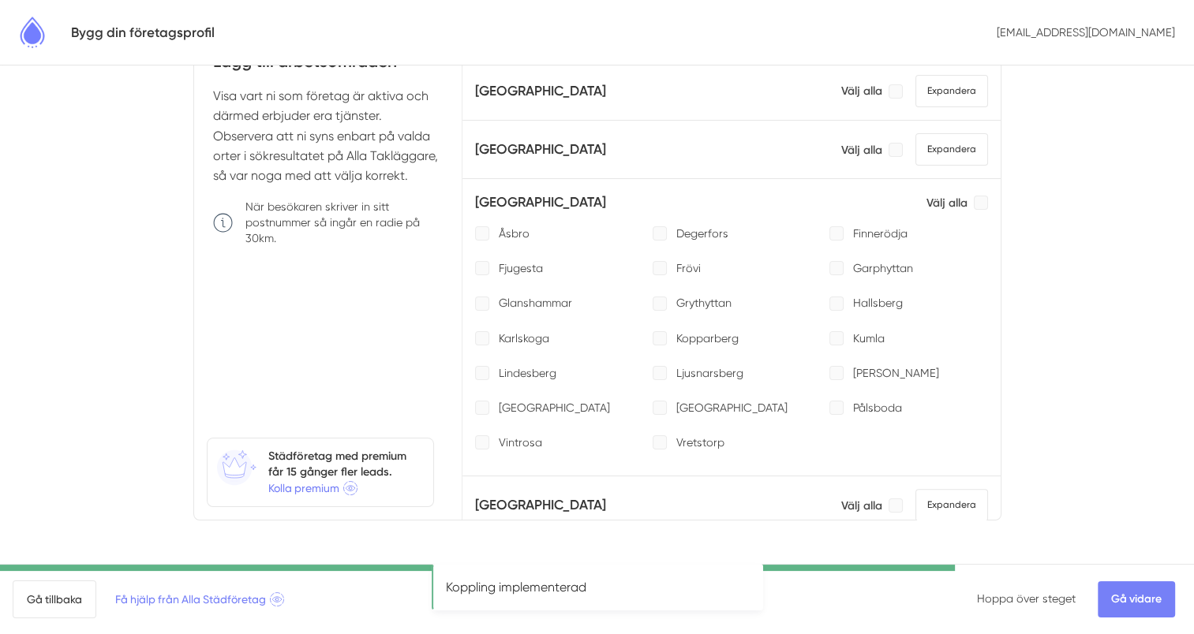
scroll to position [518, 0]
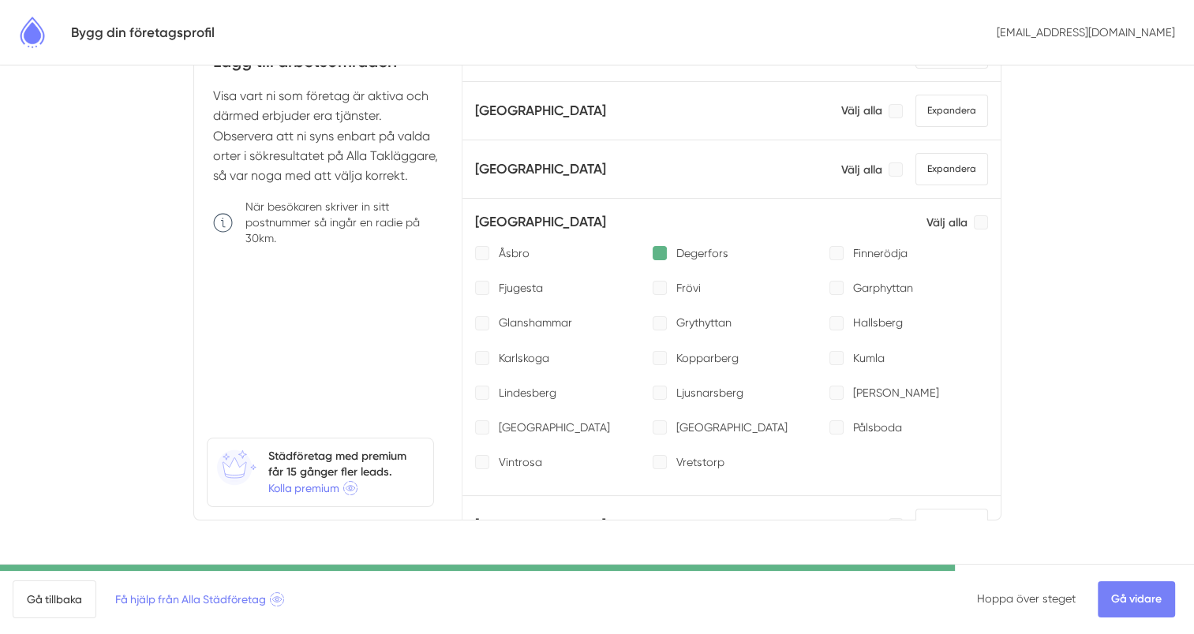
click at [653, 246] on div at bounding box center [660, 253] width 14 height 14
click at [481, 351] on div at bounding box center [482, 358] width 14 height 14
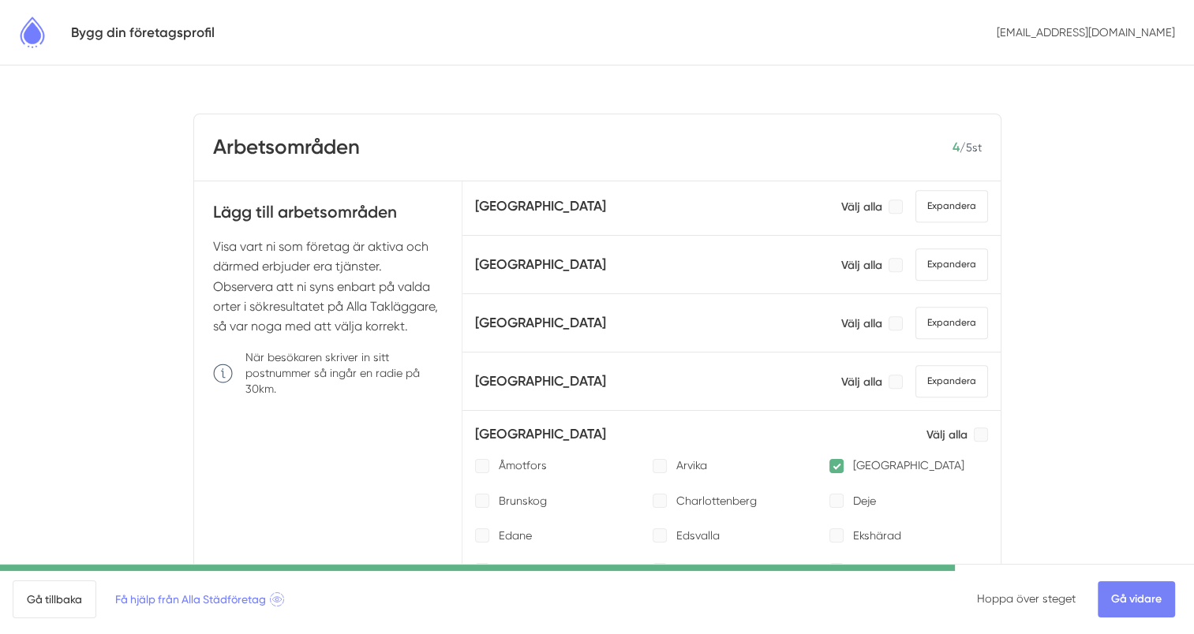
scroll to position [1105, 0]
click at [930, 256] on span "Expandera" at bounding box center [951, 265] width 73 height 32
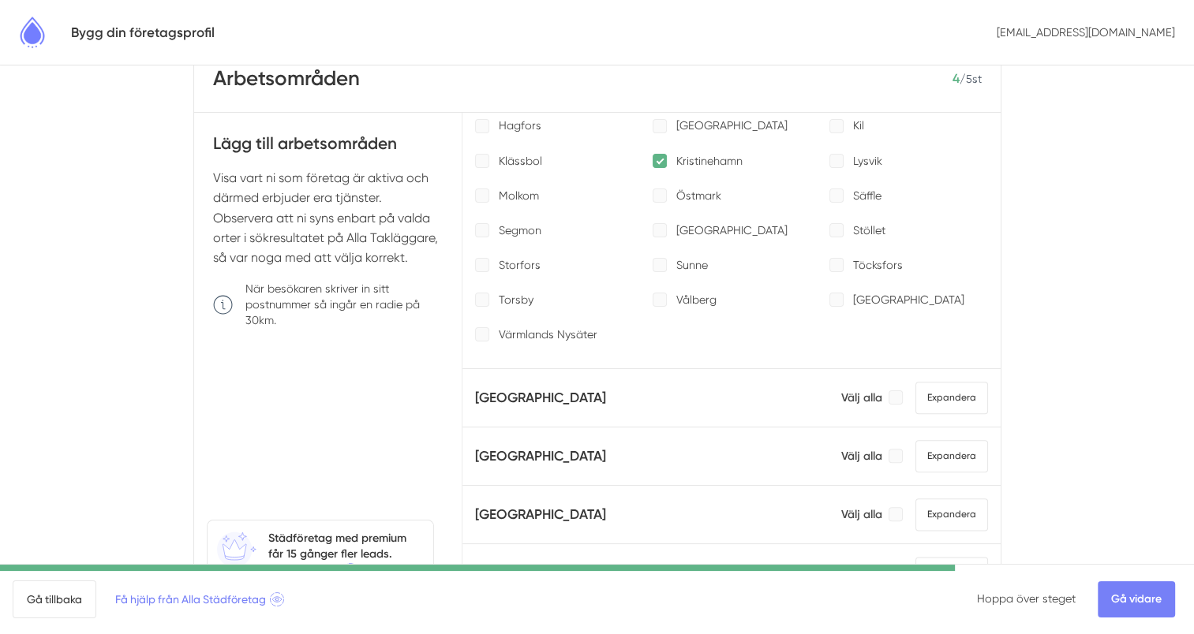
scroll to position [151, 0]
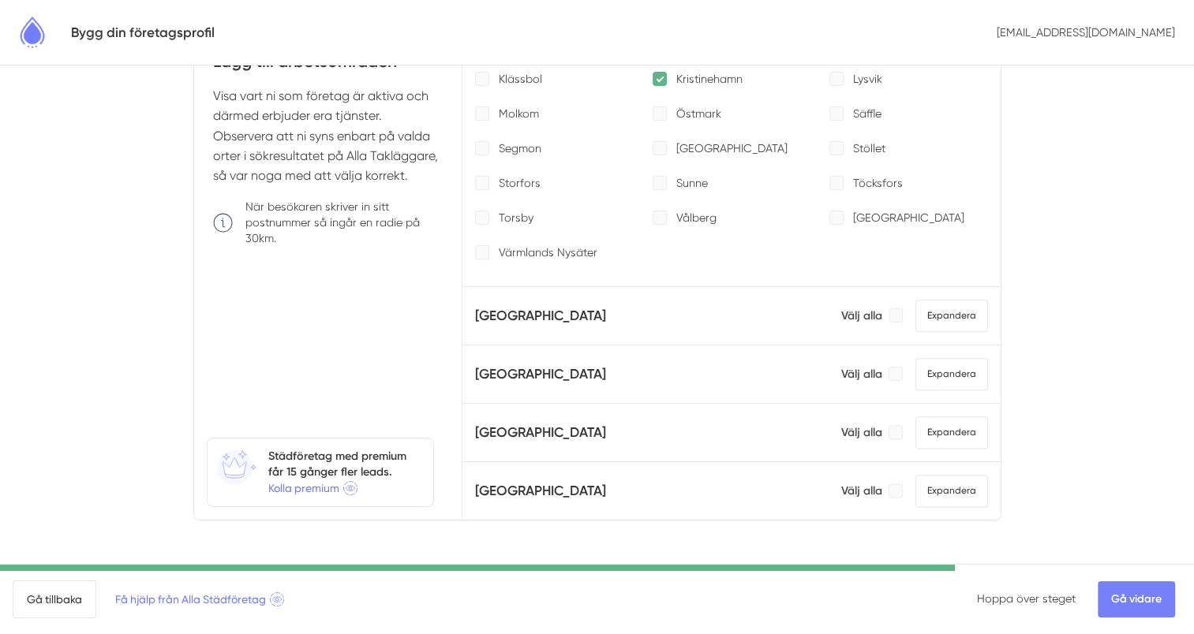
click at [923, 475] on span "Expandera" at bounding box center [951, 491] width 73 height 32
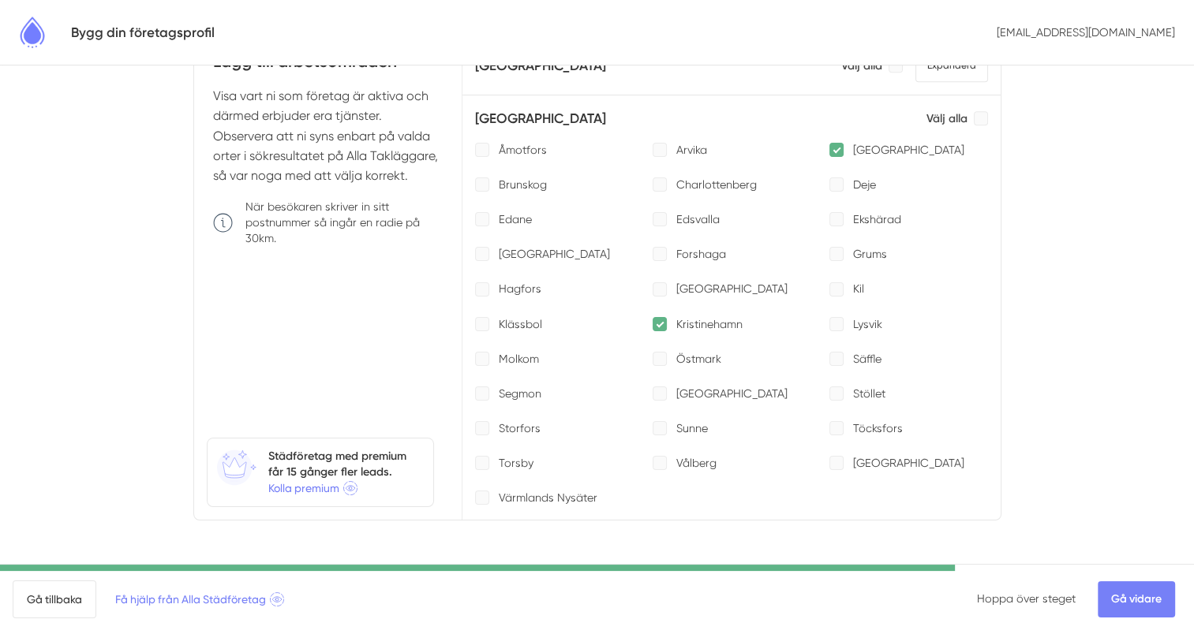
scroll to position [1601, 0]
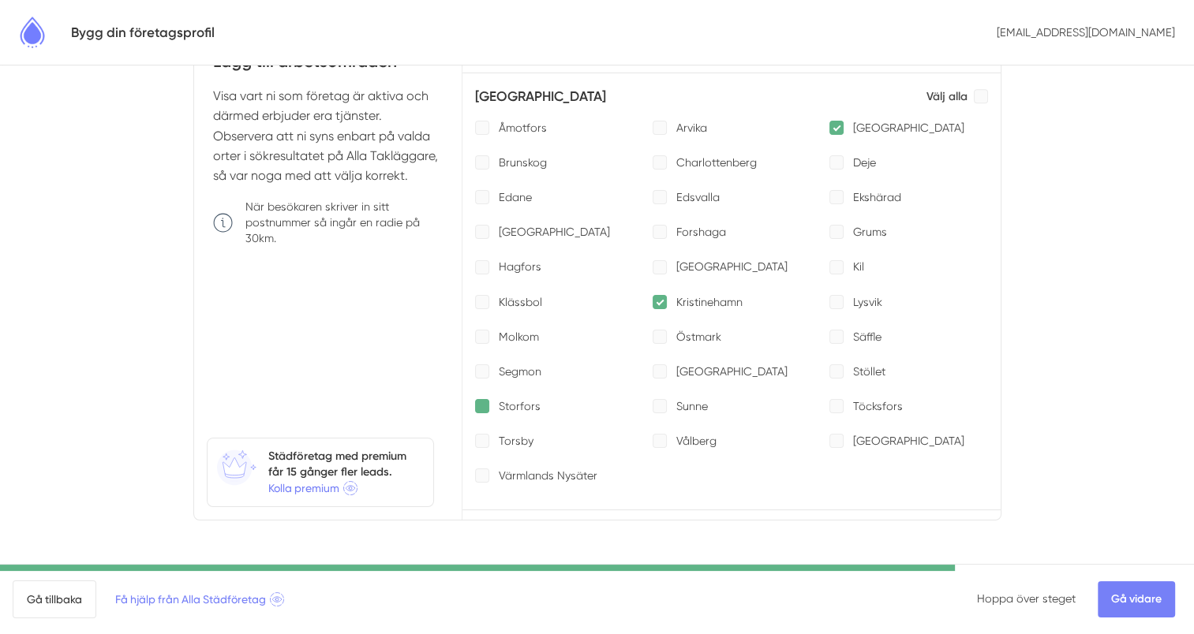
click at [485, 399] on div at bounding box center [482, 406] width 14 height 14
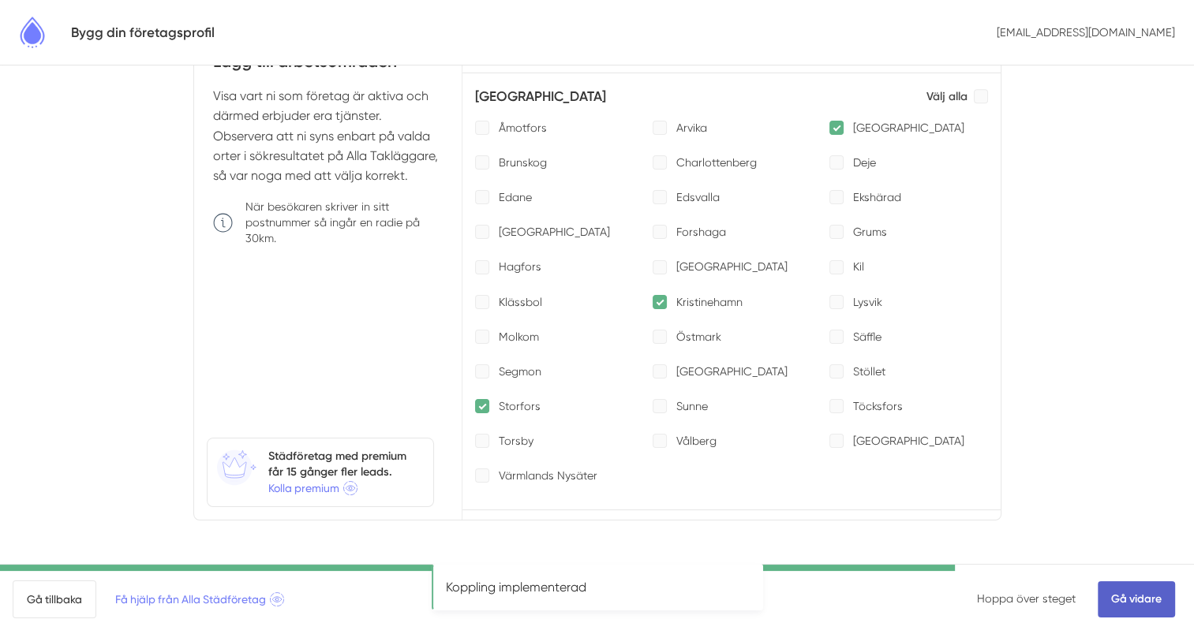
click at [1132, 600] on link "Gå vidare" at bounding box center [1136, 600] width 77 height 36
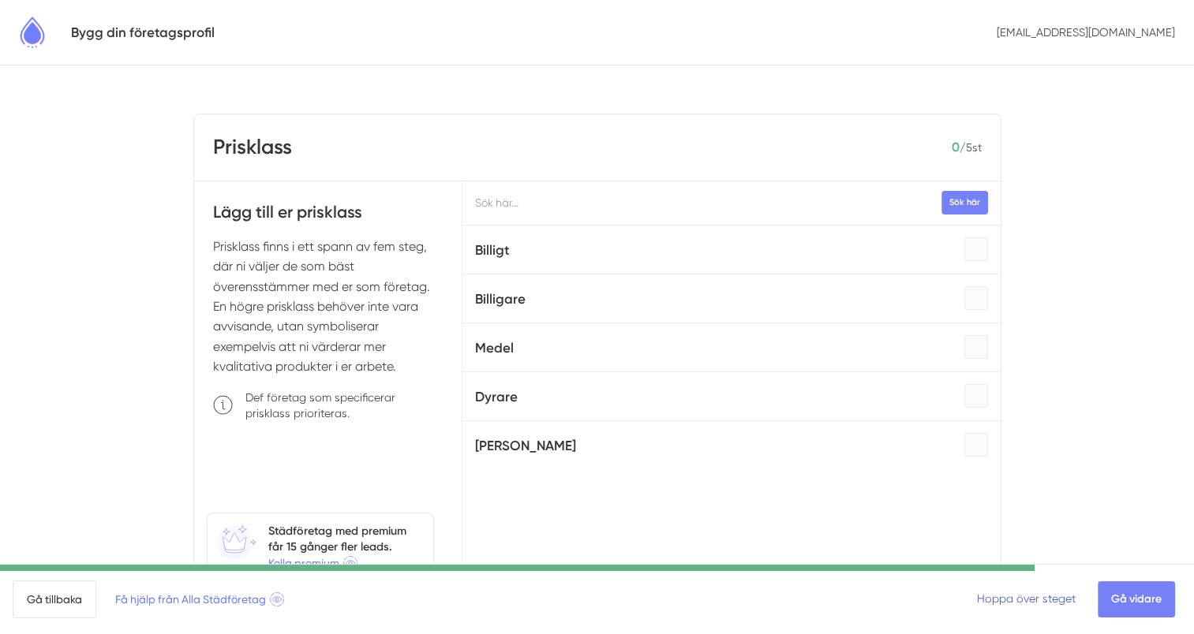
click at [1052, 603] on link "Hoppa över steget" at bounding box center [1026, 599] width 99 height 13
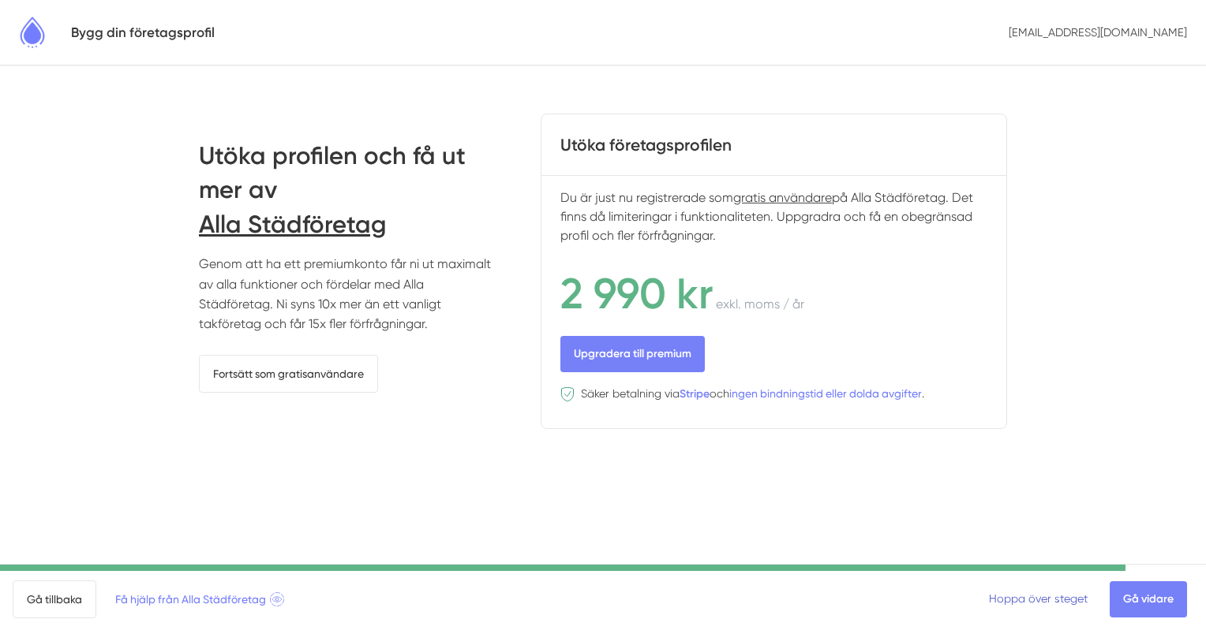
click at [1051, 600] on link "Hoppa över steget" at bounding box center [1038, 599] width 99 height 13
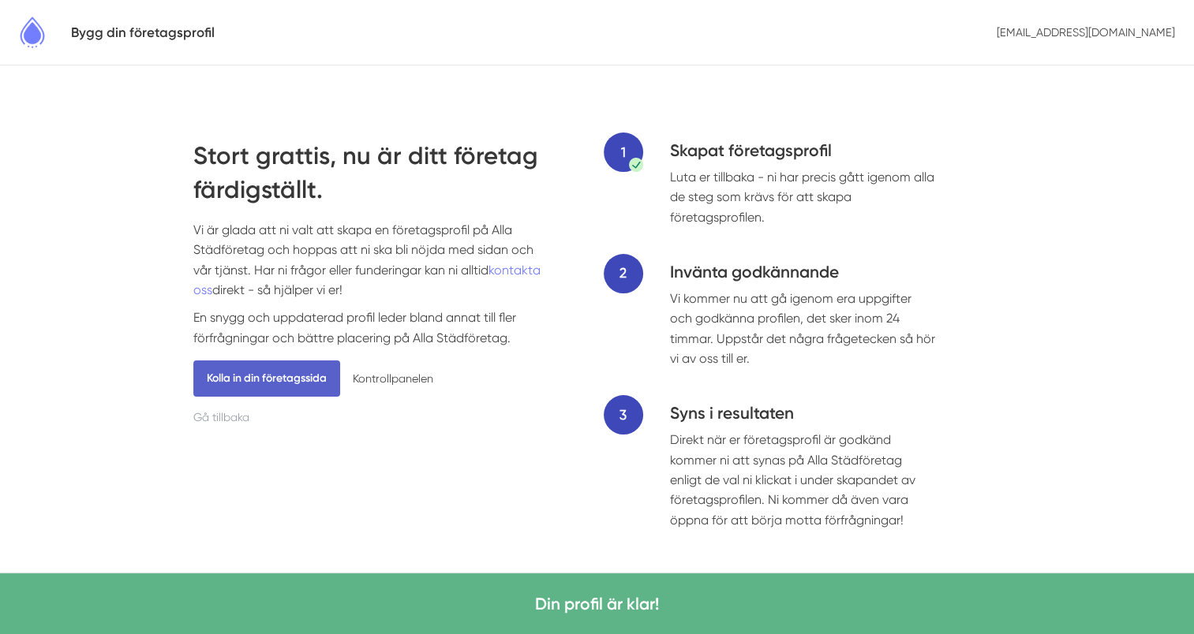
click at [271, 377] on link "Kolla in din företagssida" at bounding box center [266, 379] width 147 height 36
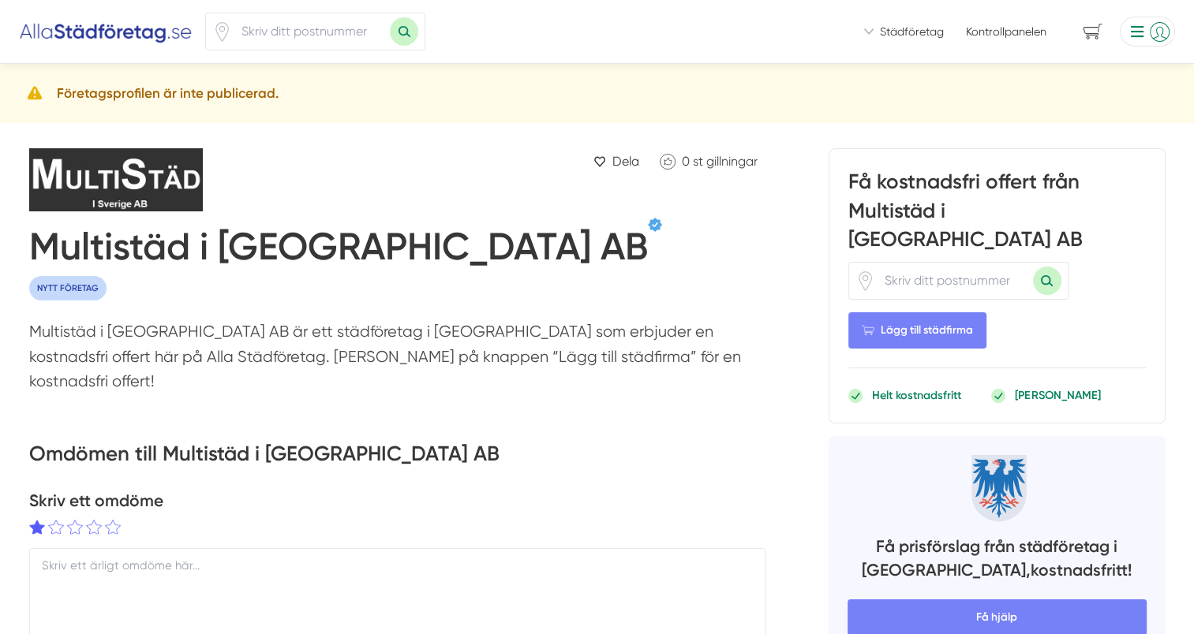
click at [333, 32] on input "number" at bounding box center [311, 31] width 158 height 36
type input "68100"
click at [390, 17] on button "Sök med postnummer" at bounding box center [404, 31] width 28 height 28
